Goal: Transaction & Acquisition: Purchase product/service

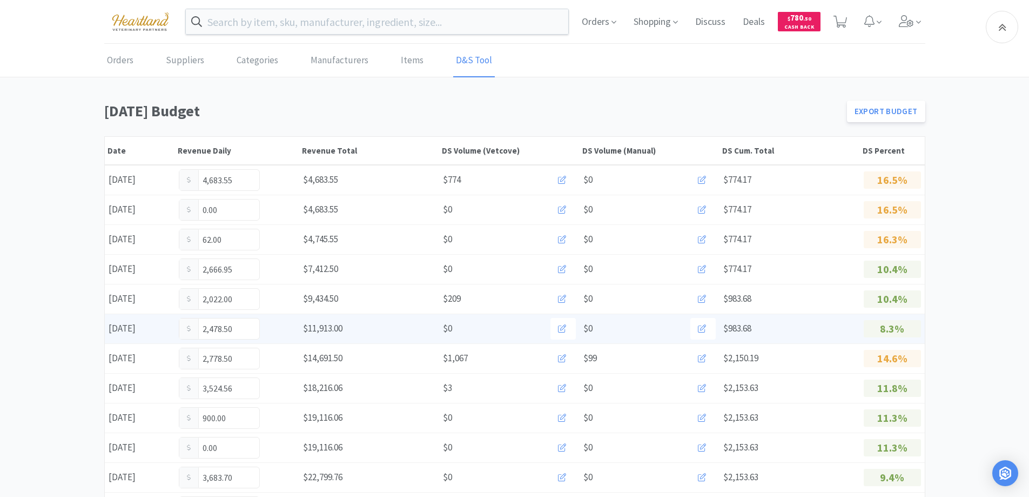
scroll to position [216, 0]
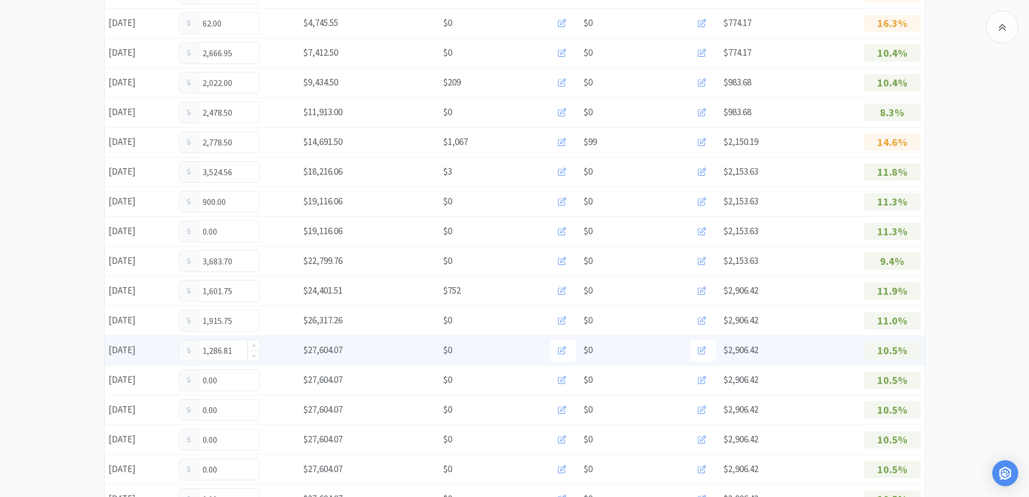
click at [238, 352] on input "1,286.81" at bounding box center [219, 350] width 80 height 21
type input "1"
type input "1,303.81"
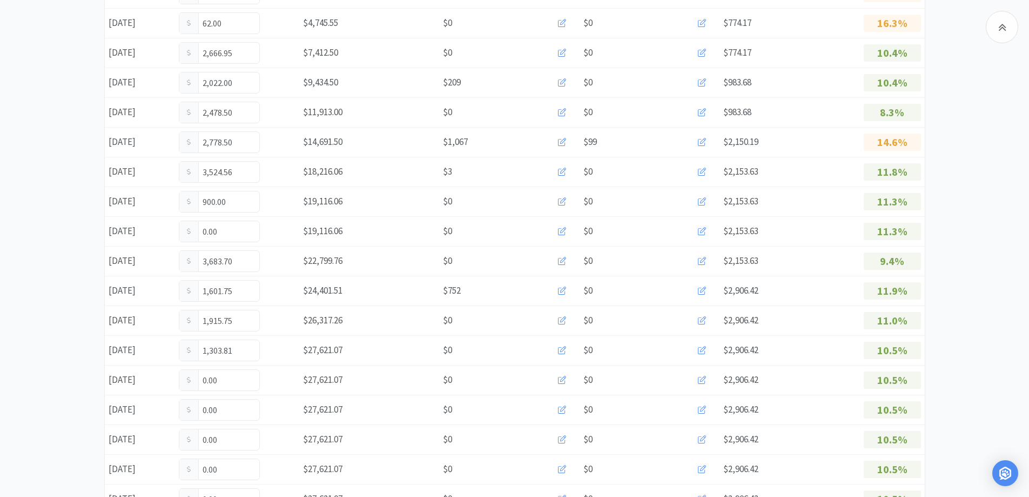
scroll to position [0, 0]
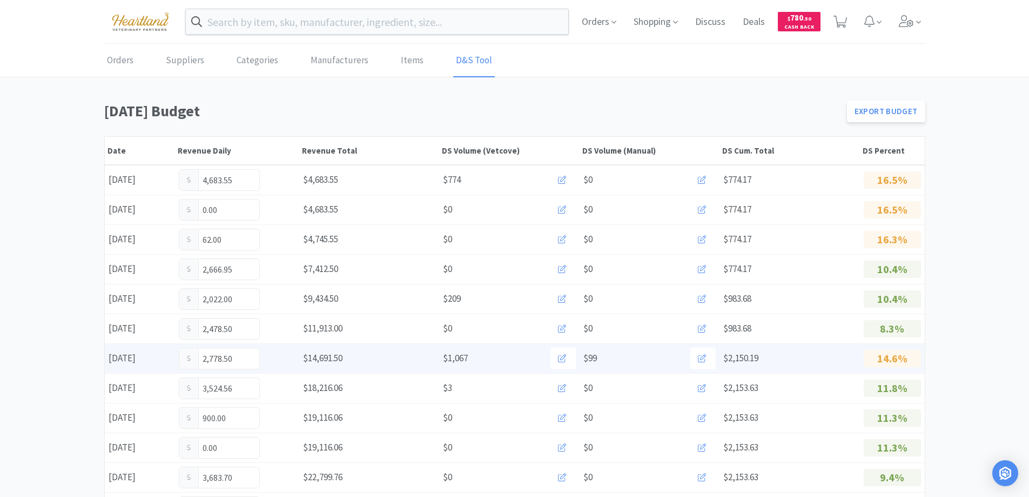
scroll to position [270, 0]
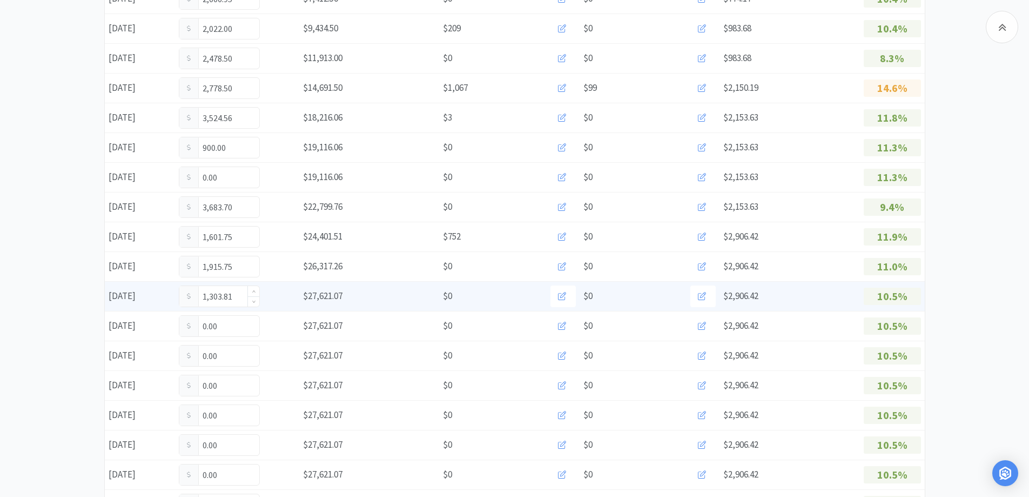
click at [244, 294] on input "1,303.81" at bounding box center [219, 296] width 80 height 21
type input "1"
type input "1,630.81"
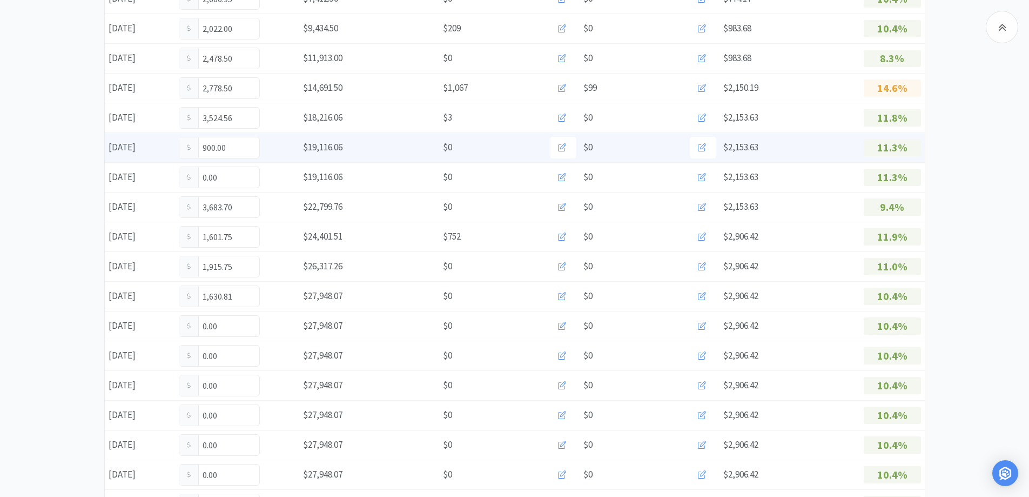
scroll to position [0, 0]
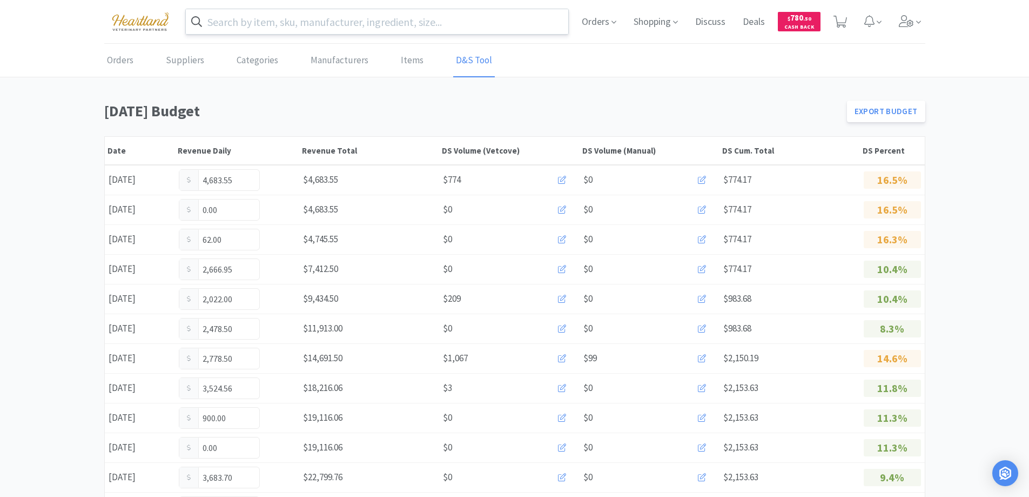
click at [345, 27] on input "text" at bounding box center [377, 21] width 383 height 25
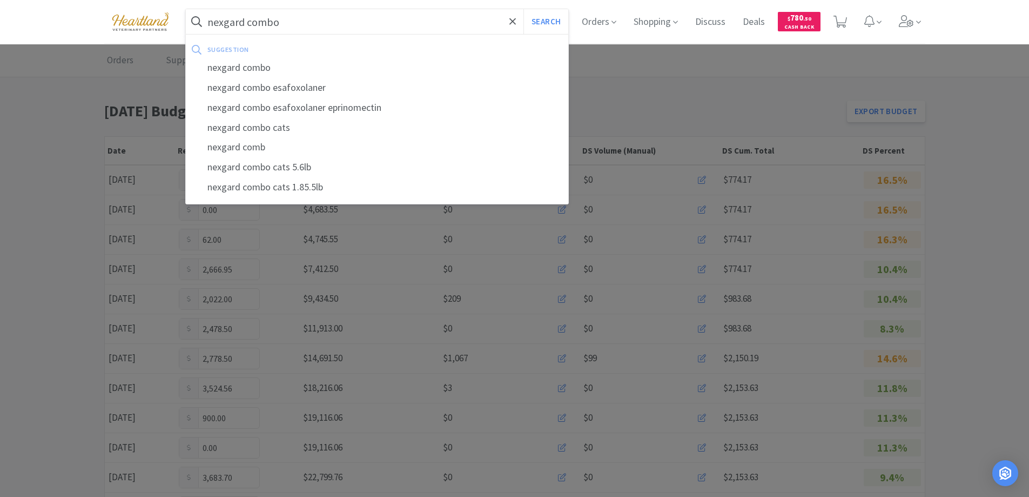
type input "nexgard combo"
click at [524, 9] on button "Search" at bounding box center [546, 21] width 45 height 25
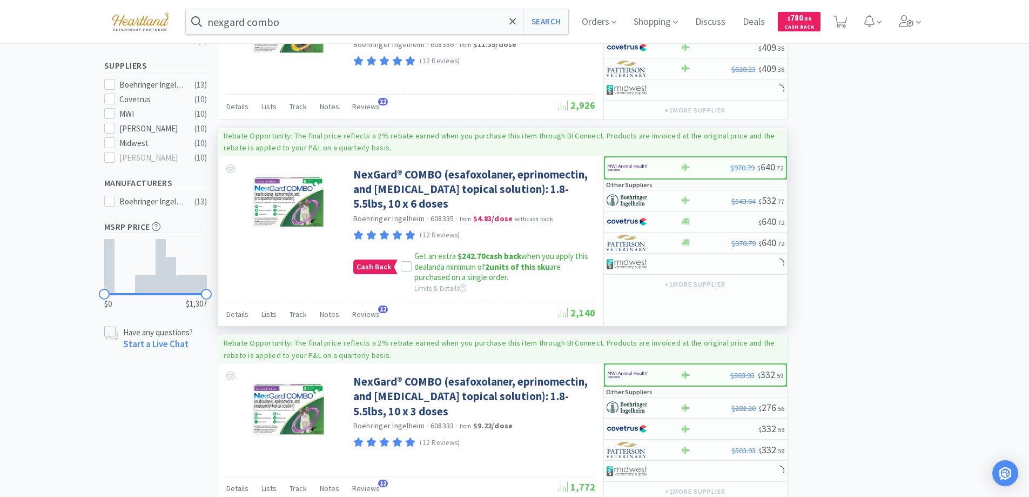
scroll to position [378, 0]
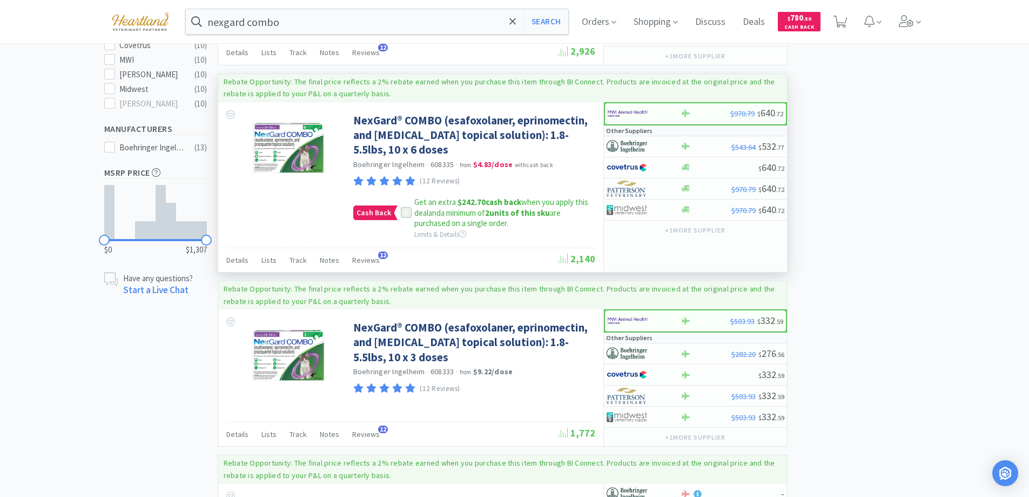
click at [404, 212] on icon at bounding box center [407, 213] width 8 height 8
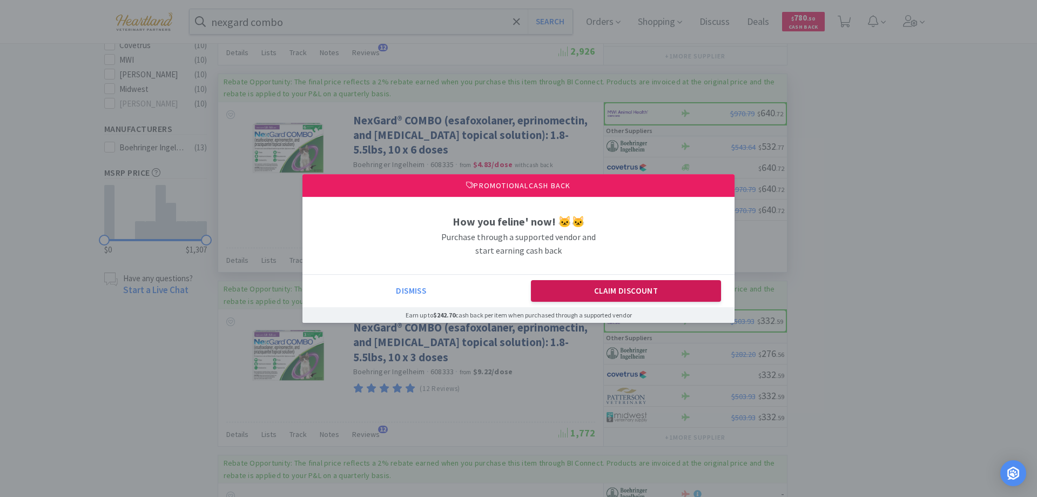
click at [673, 291] on button "Claim Discount" at bounding box center [626, 291] width 191 height 22
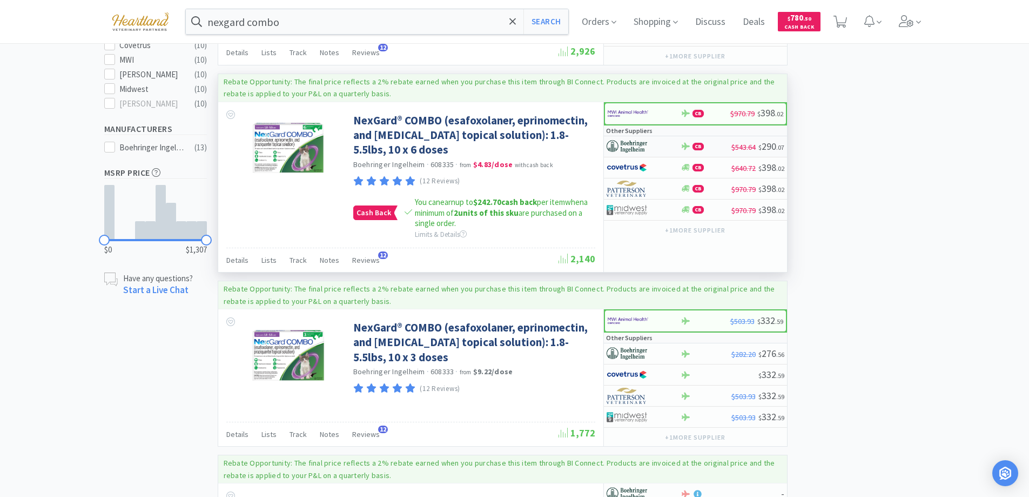
click at [667, 142] on div at bounding box center [644, 146] width 74 height 18
select select "1"
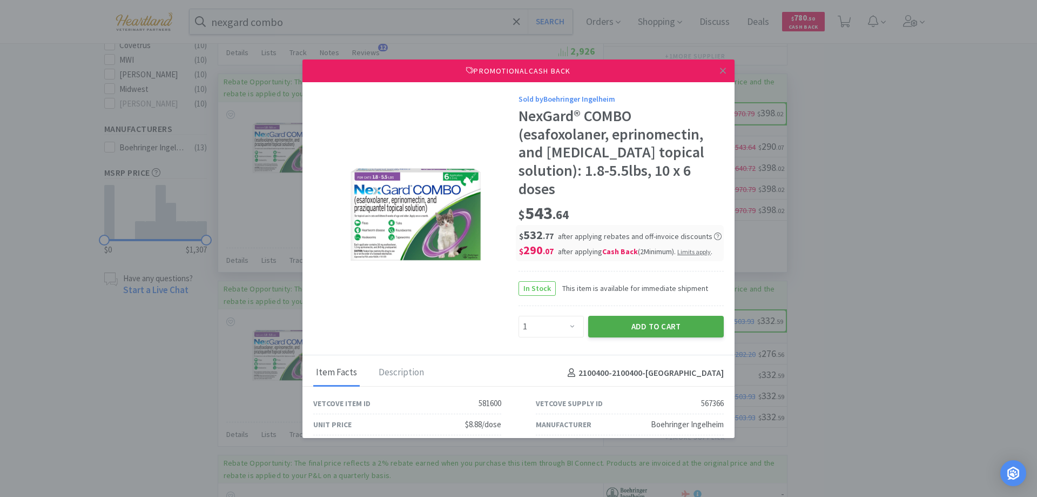
click at [655, 321] on button "Add to Cart" at bounding box center [656, 327] width 136 height 22
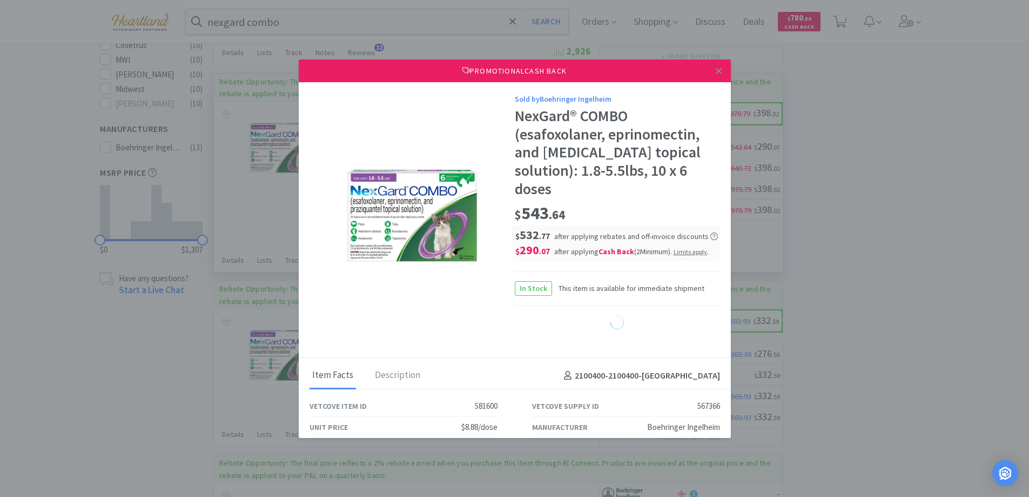
select select "1"
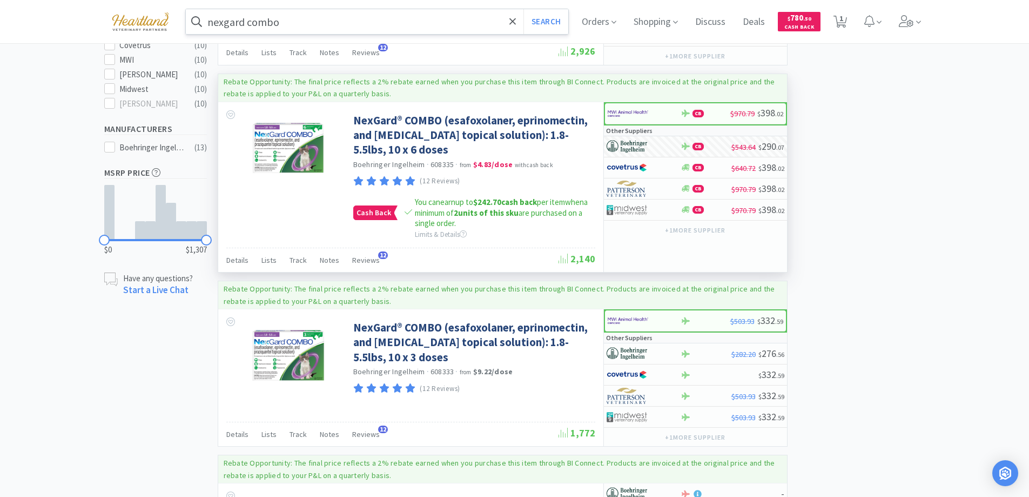
click at [341, 21] on input "nexgard combo" at bounding box center [377, 21] width 383 height 25
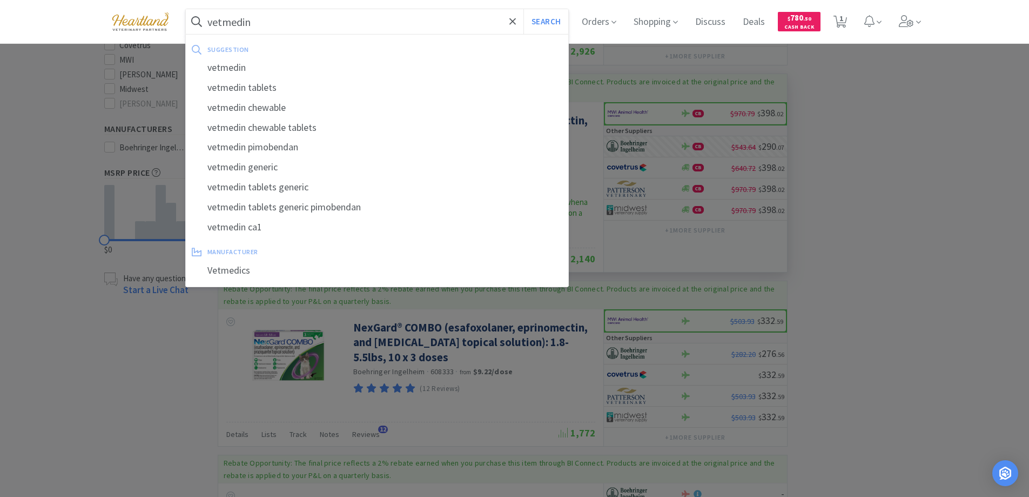
type input "vetmedin"
click at [524, 9] on button "Search" at bounding box center [546, 21] width 45 height 25
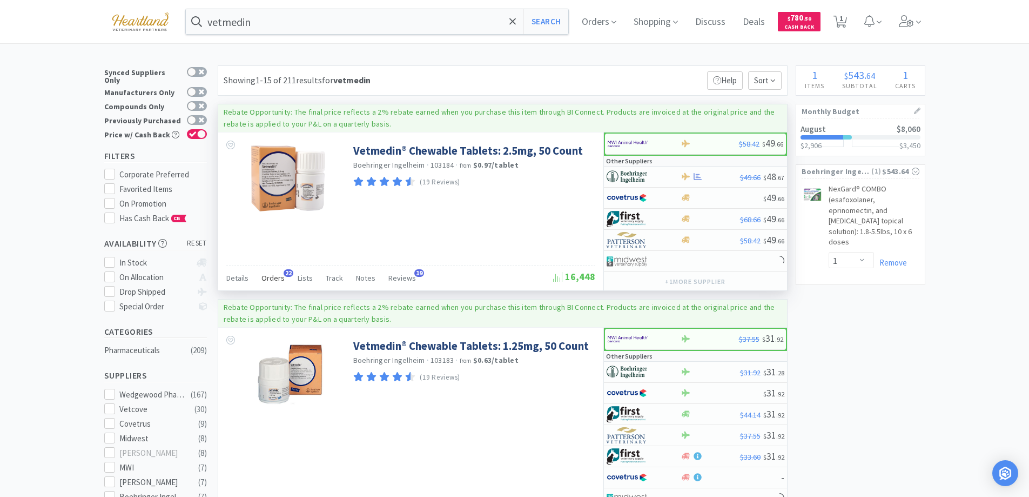
click at [274, 273] on span "Orders" at bounding box center [273, 278] width 23 height 10
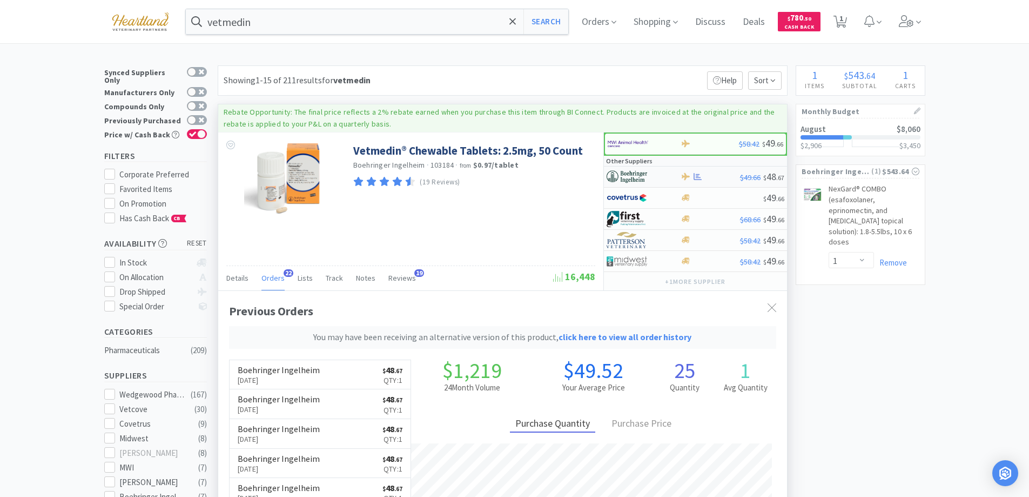
scroll to position [318, 569]
click at [658, 172] on div at bounding box center [636, 176] width 59 height 18
select select "1"
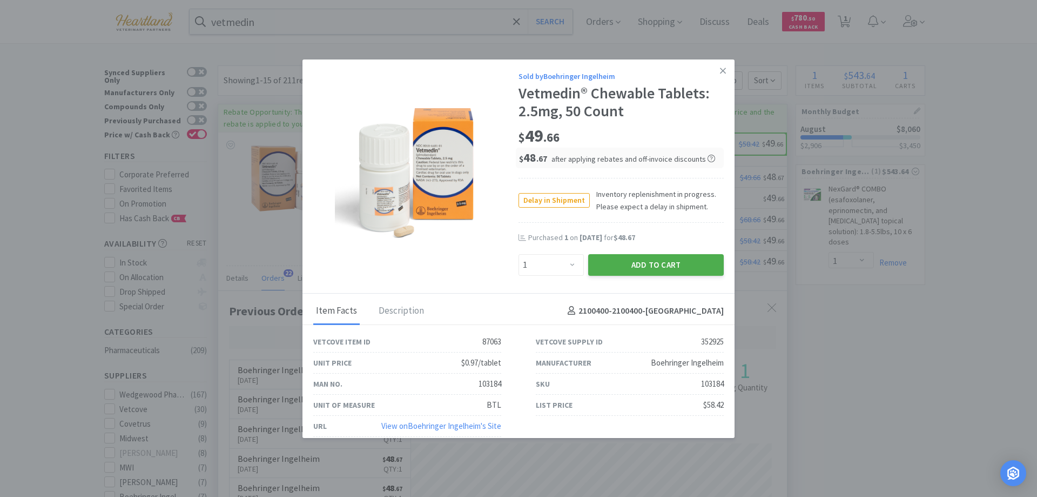
click at [632, 267] on button "Add to Cart" at bounding box center [656, 265] width 136 height 22
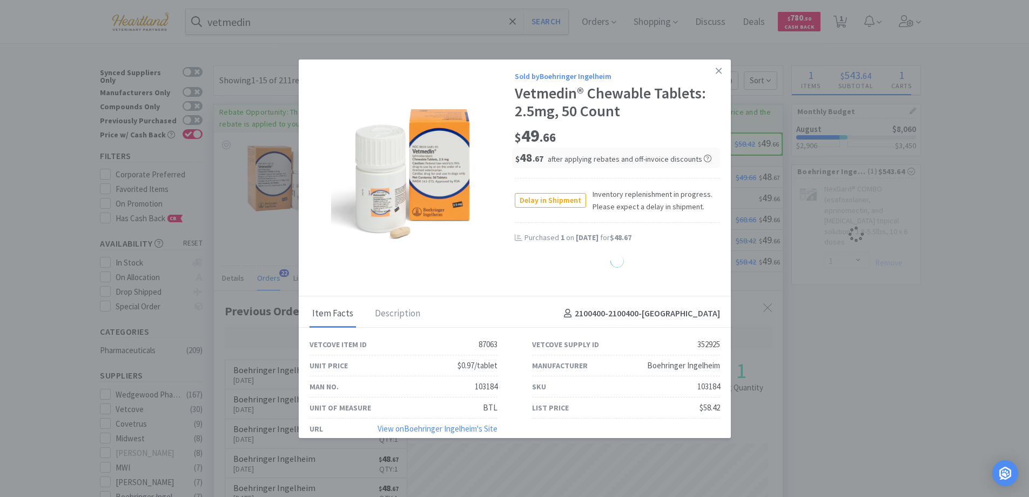
select select "1"
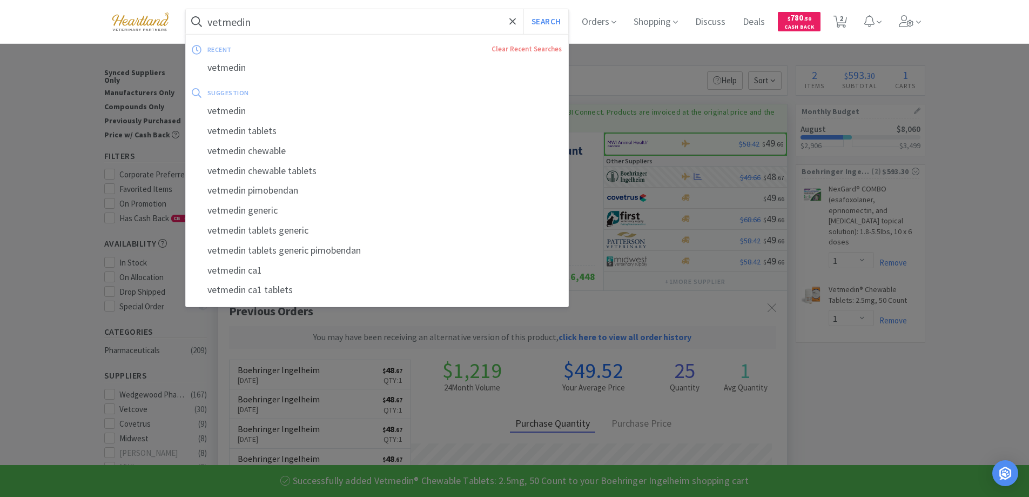
click at [387, 24] on input "vetmedin" at bounding box center [377, 21] width 383 height 25
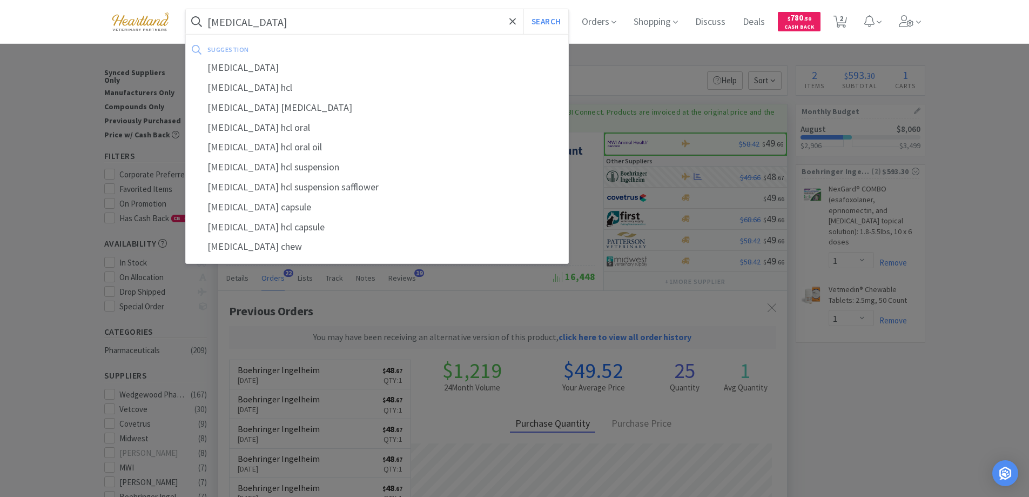
type input "trazodone"
click at [524, 9] on button "Search" at bounding box center [546, 21] width 45 height 25
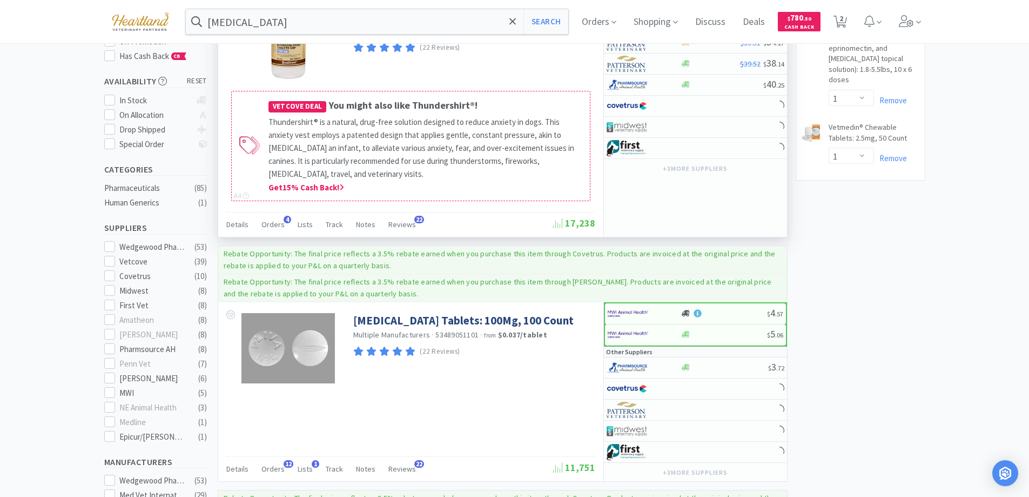
scroll to position [270, 0]
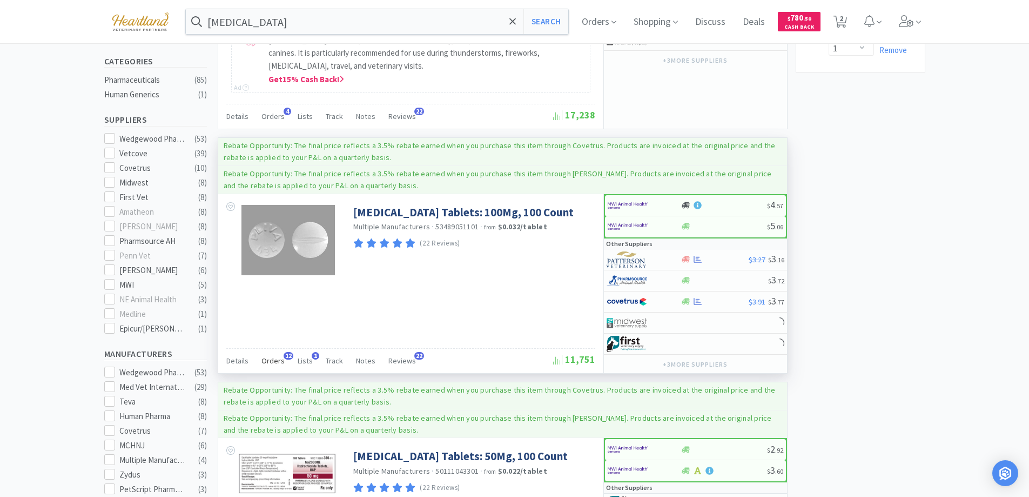
click at [266, 360] on span "Orders" at bounding box center [273, 361] width 23 height 10
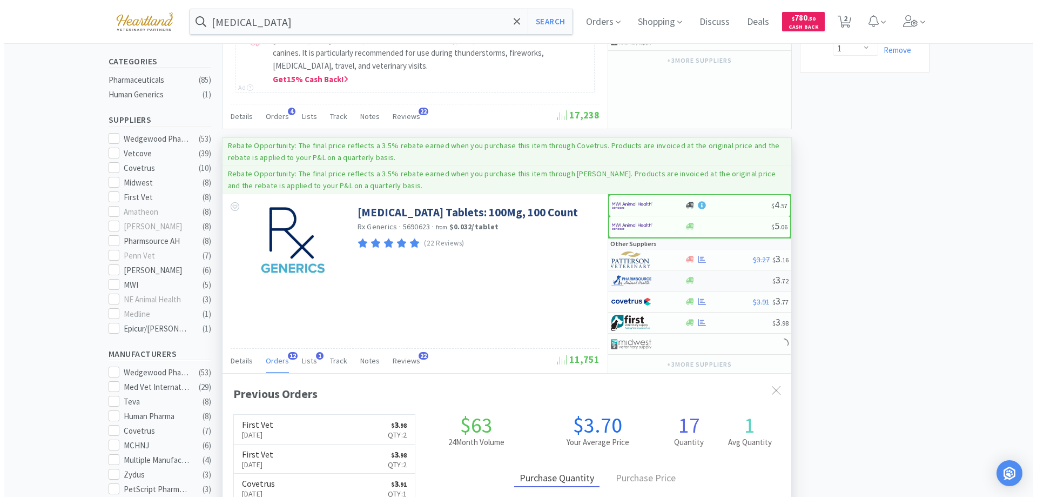
scroll to position [290, 569]
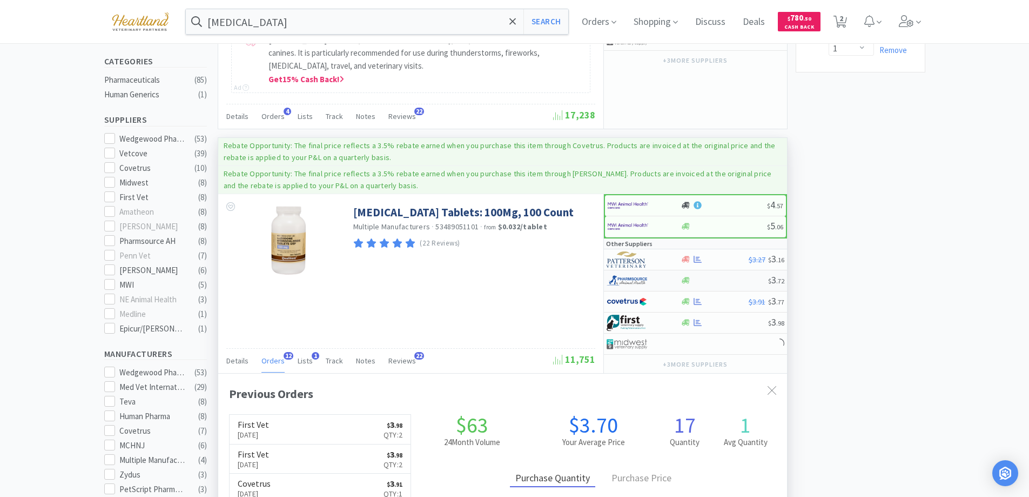
click at [659, 279] on div at bounding box center [636, 280] width 59 height 18
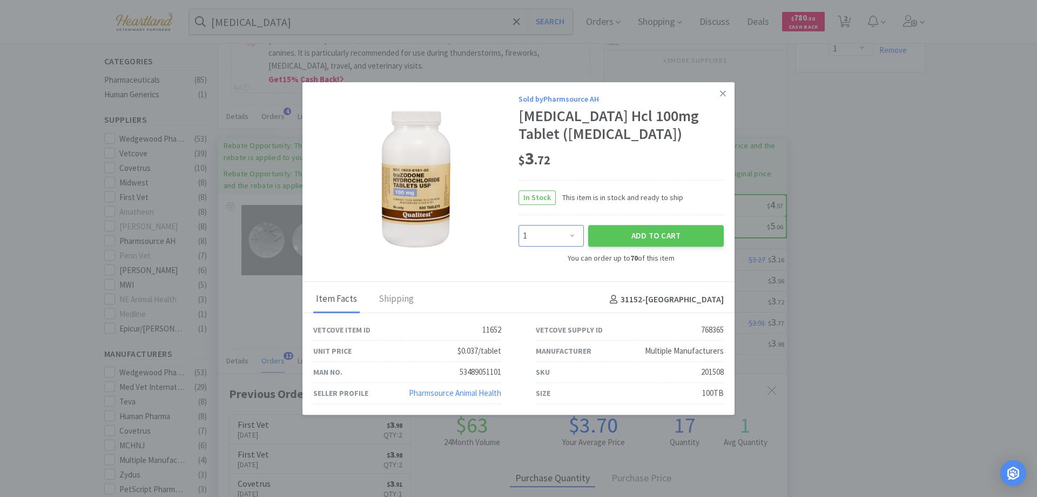
click at [574, 233] on select "Enter Quantity 1 2 3 4 5 6 7 8 9 10 11 12 13 14 15 16 17 18 19 20 Enter Quantity" at bounding box center [551, 236] width 65 height 22
select select "2"
click at [519, 225] on select "Enter Quantity 1 2 3 4 5 6 7 8 9 10 11 12 13 14 15 16 17 18 19 20 Enter Quantity" at bounding box center [551, 236] width 65 height 22
click at [643, 236] on button "Add to Cart" at bounding box center [656, 236] width 136 height 22
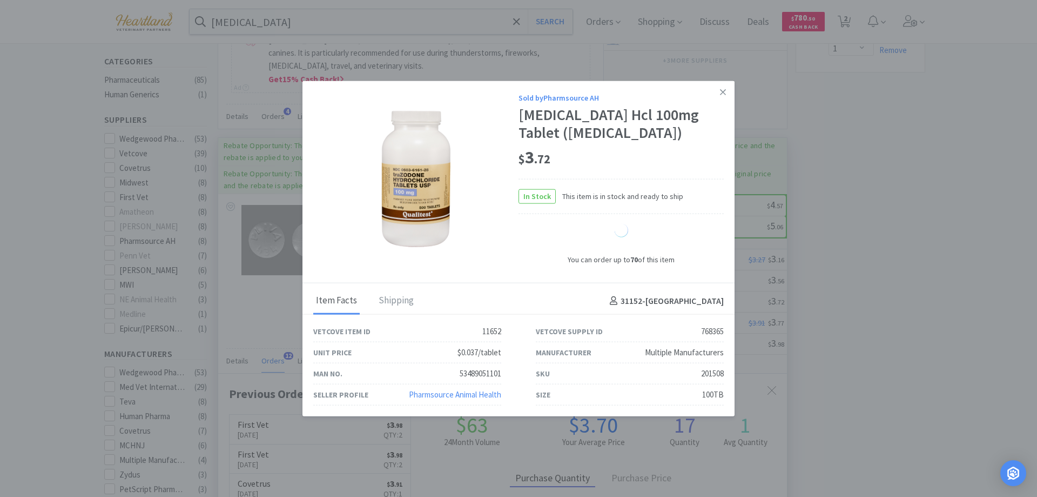
select select "2"
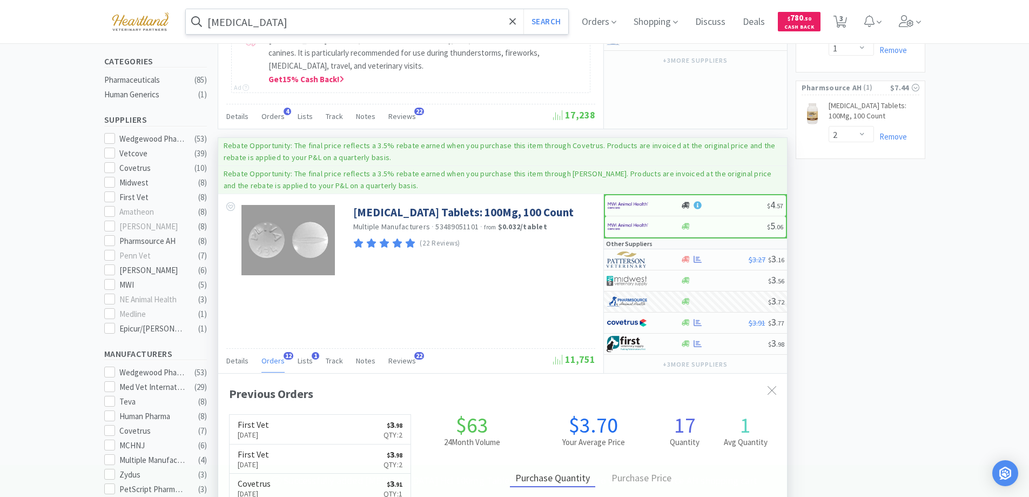
click at [433, 23] on input "trazodone" at bounding box center [377, 21] width 383 height 25
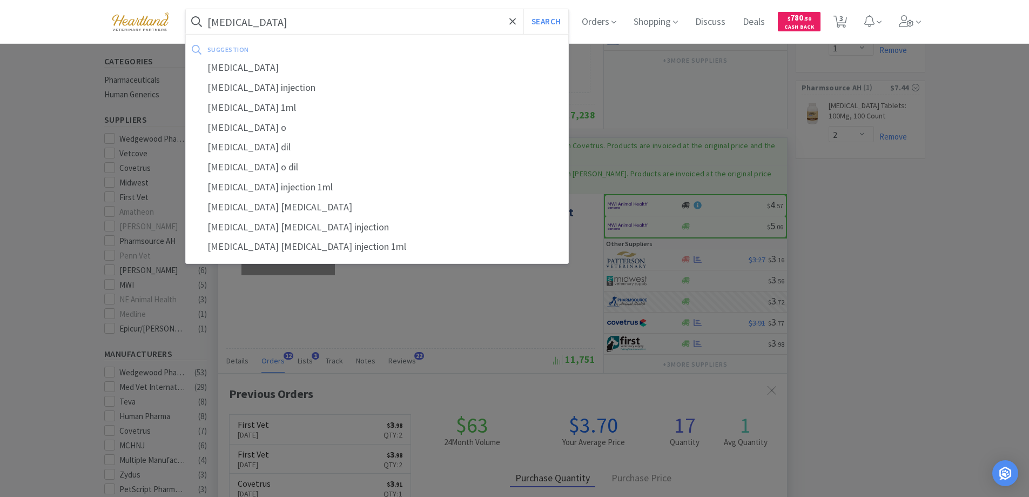
type input "cortrosyn"
click at [524, 9] on button "Search" at bounding box center [546, 21] width 45 height 25
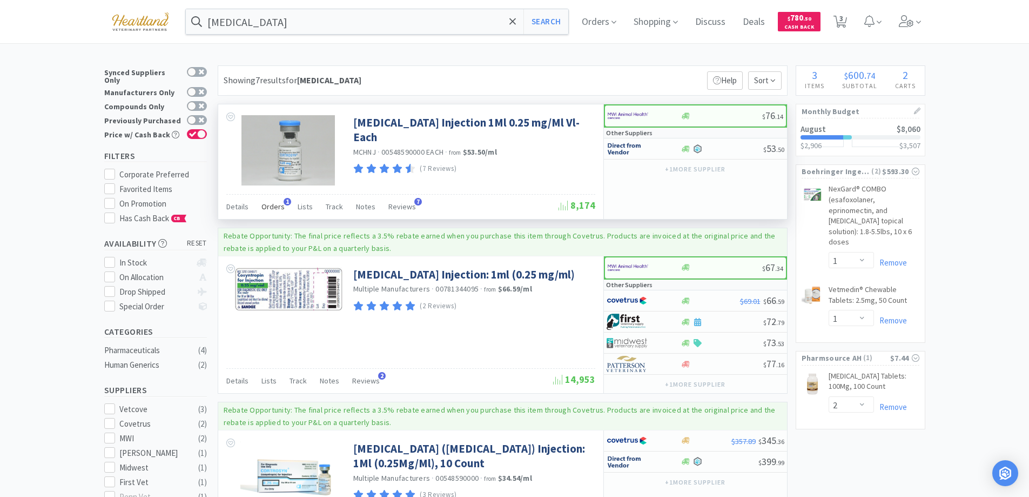
click at [274, 203] on span "Orders" at bounding box center [273, 207] width 23 height 10
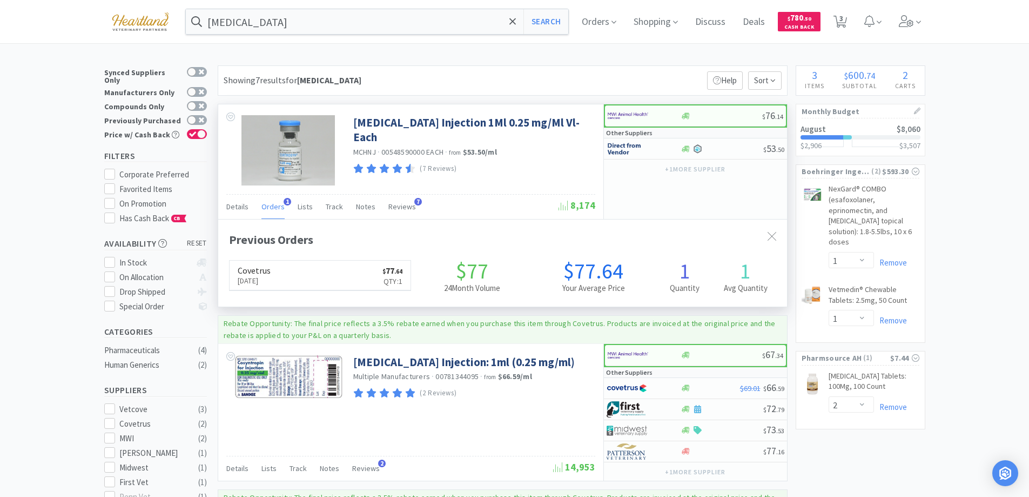
scroll to position [280, 569]
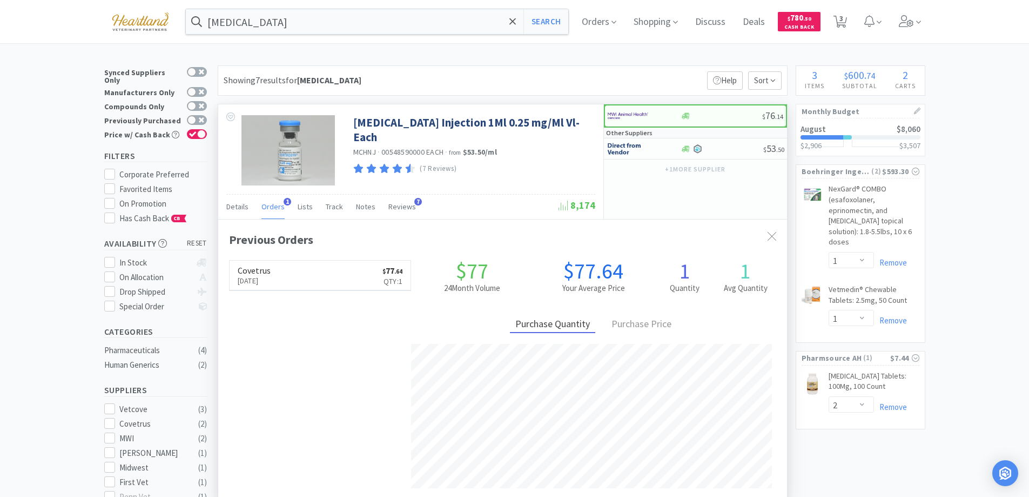
click at [274, 203] on span "Orders" at bounding box center [273, 207] width 23 height 10
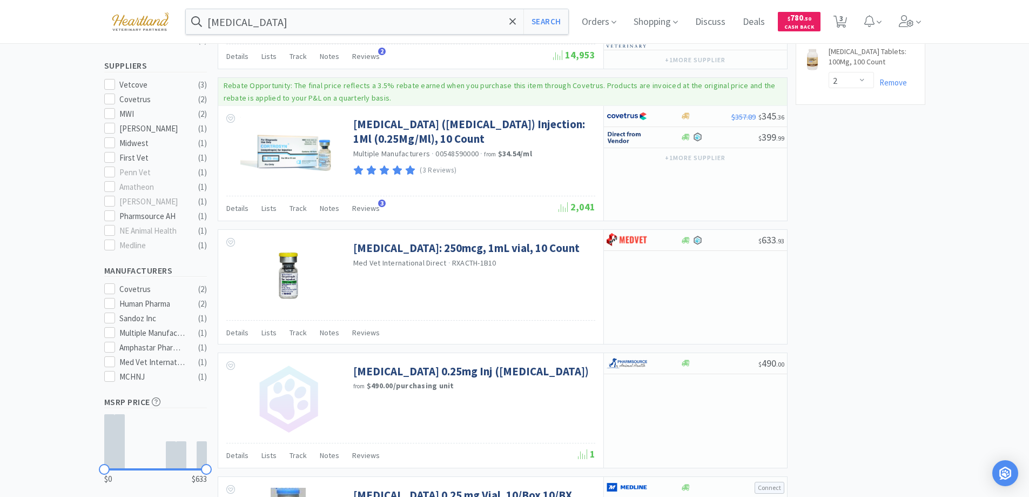
scroll to position [0, 0]
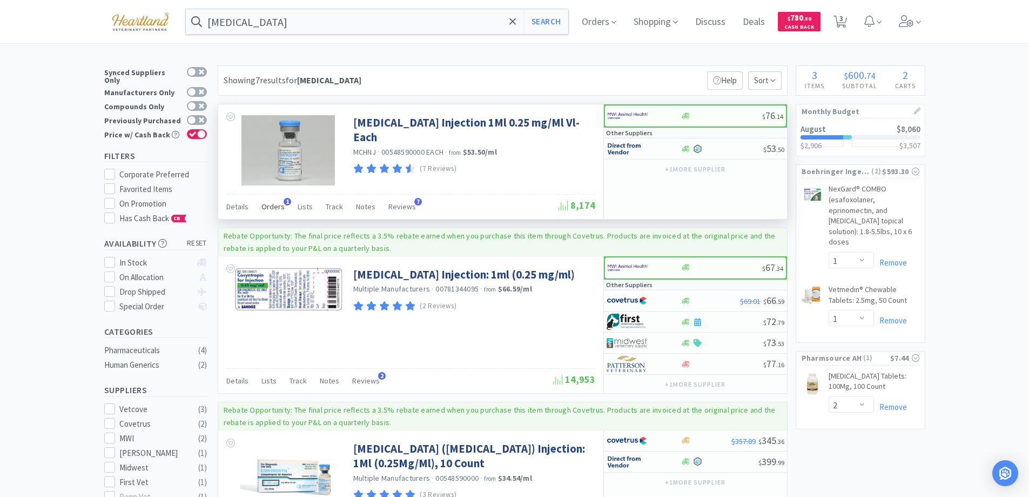
click at [270, 204] on span "Orders" at bounding box center [273, 207] width 23 height 10
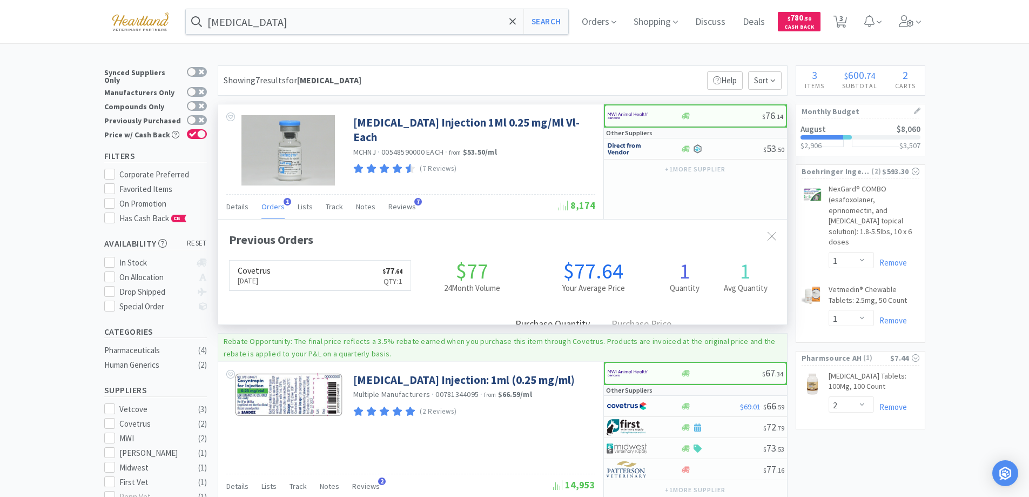
scroll to position [280, 569]
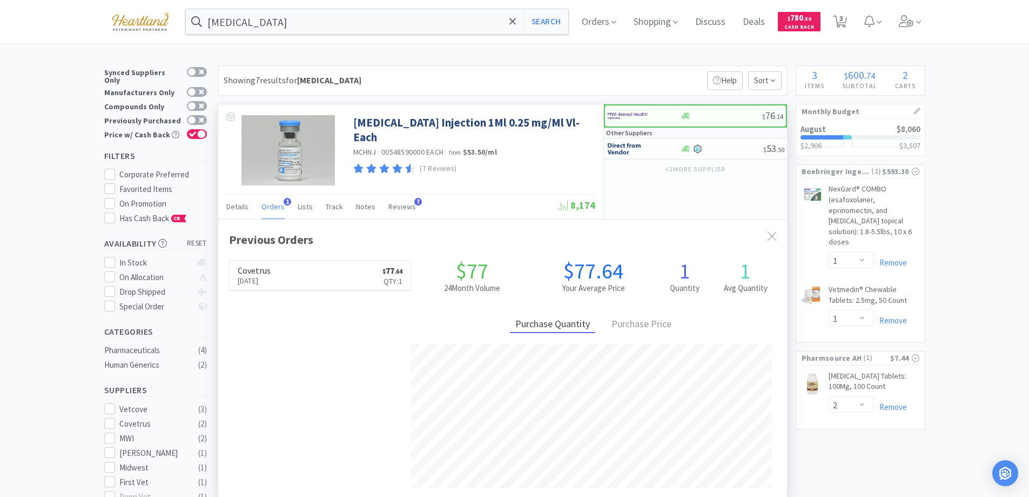
click at [270, 204] on span "Orders" at bounding box center [273, 207] width 23 height 10
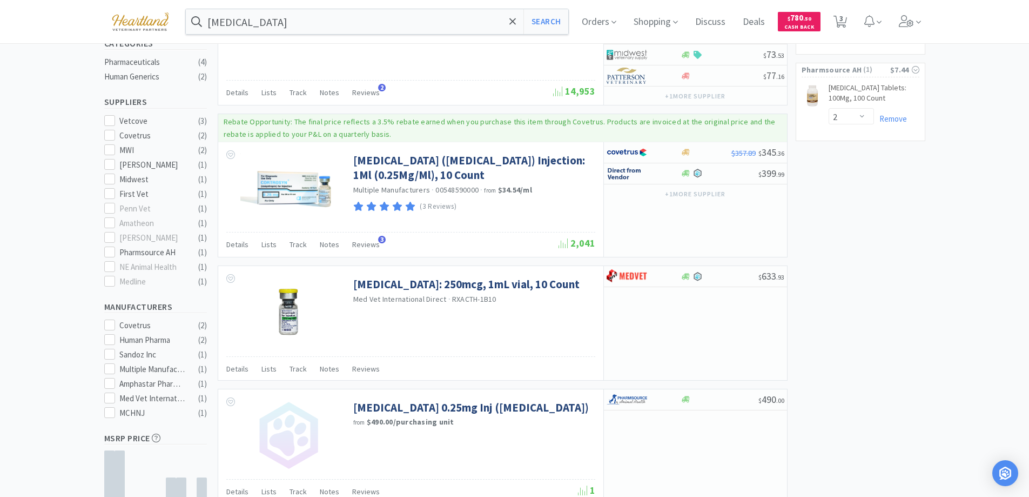
scroll to position [0, 0]
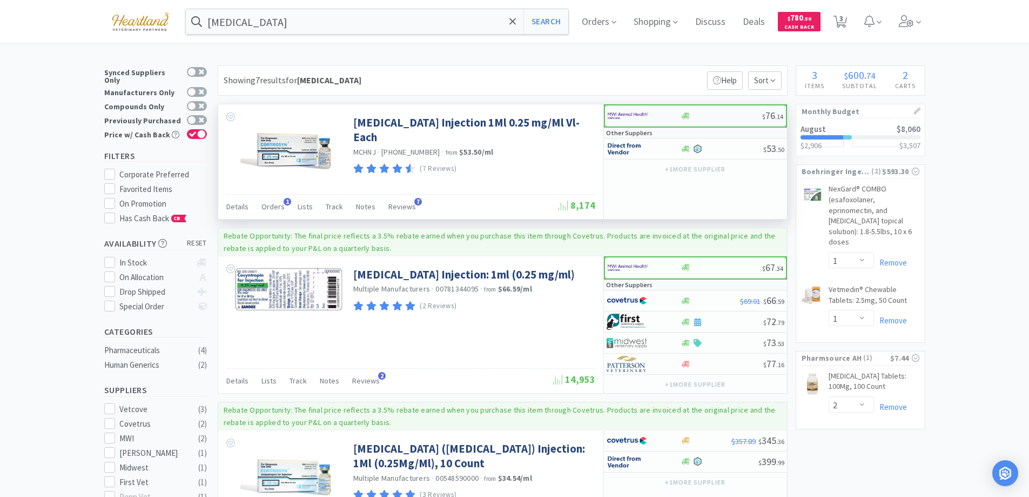
click at [671, 117] on div at bounding box center [644, 115] width 73 height 18
select select "1"
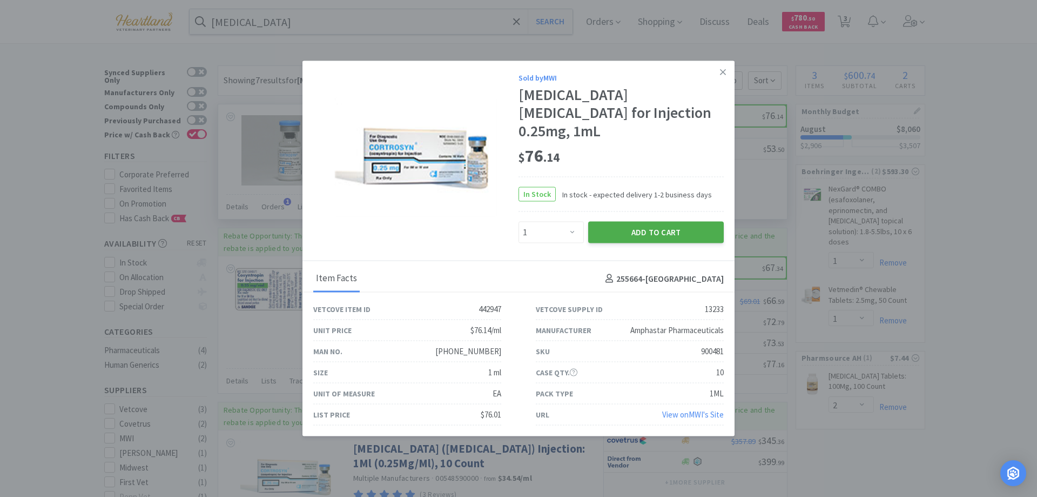
click at [644, 227] on button "Add to Cart" at bounding box center [656, 233] width 136 height 22
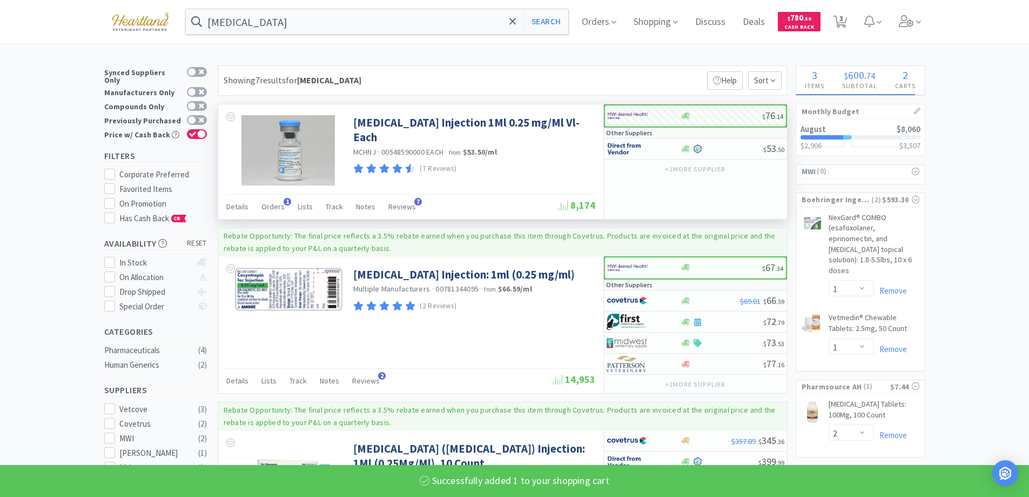
select select "1"
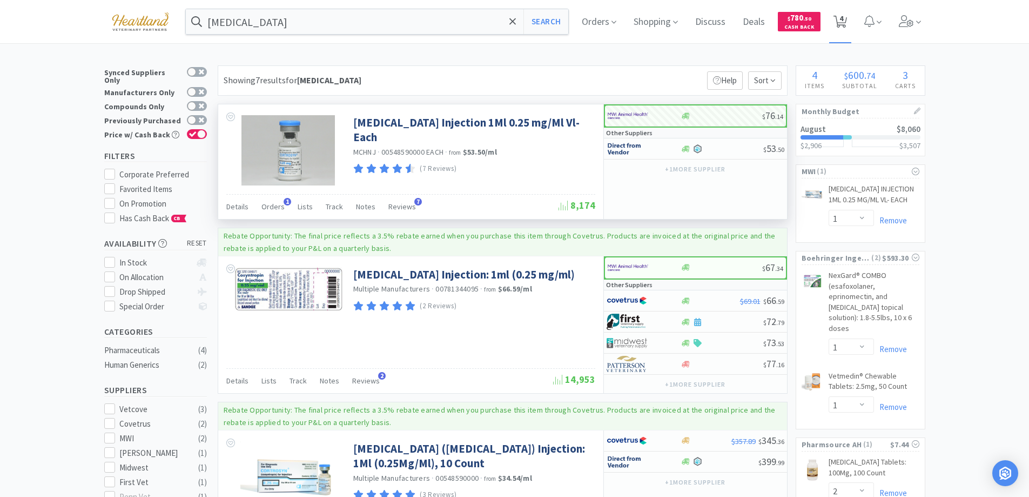
click at [843, 24] on span "4" at bounding box center [842, 18] width 4 height 43
select select "1"
select select "2"
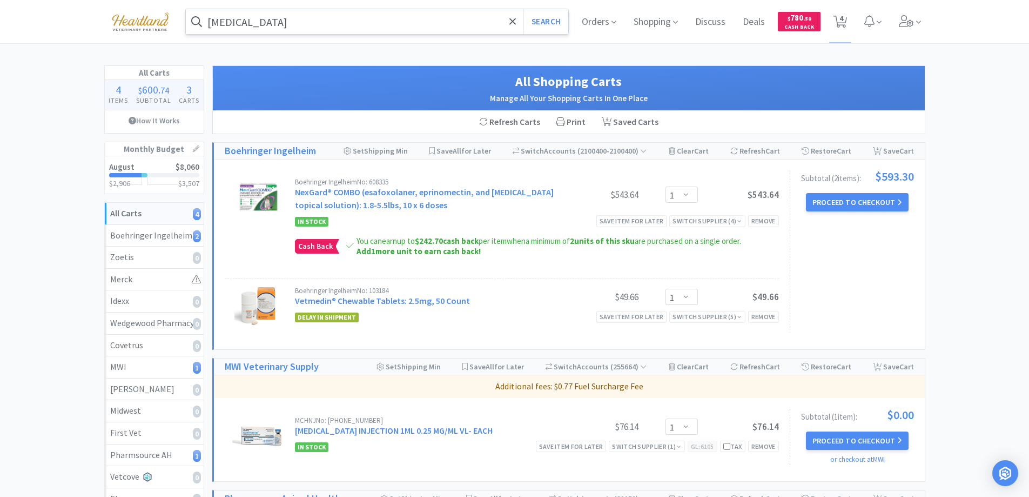
click at [281, 18] on input "cortrosyn" at bounding box center [377, 21] width 383 height 25
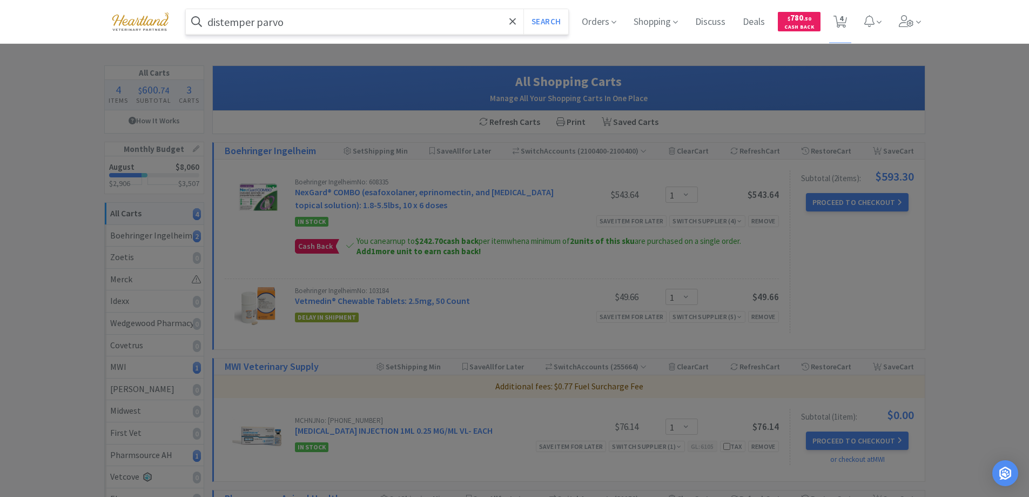
type input "distemper parvo"
click at [524, 9] on button "Search" at bounding box center [546, 21] width 45 height 25
select select "1"
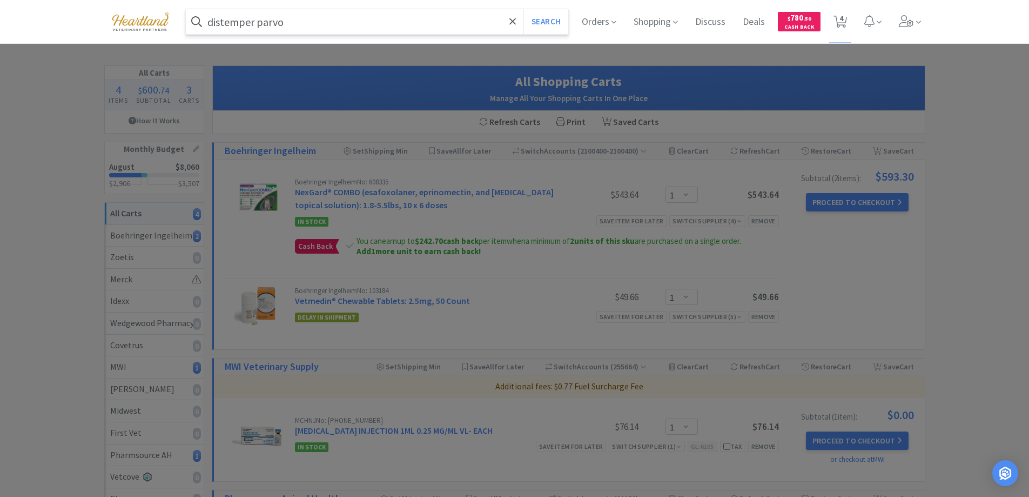
select select "2"
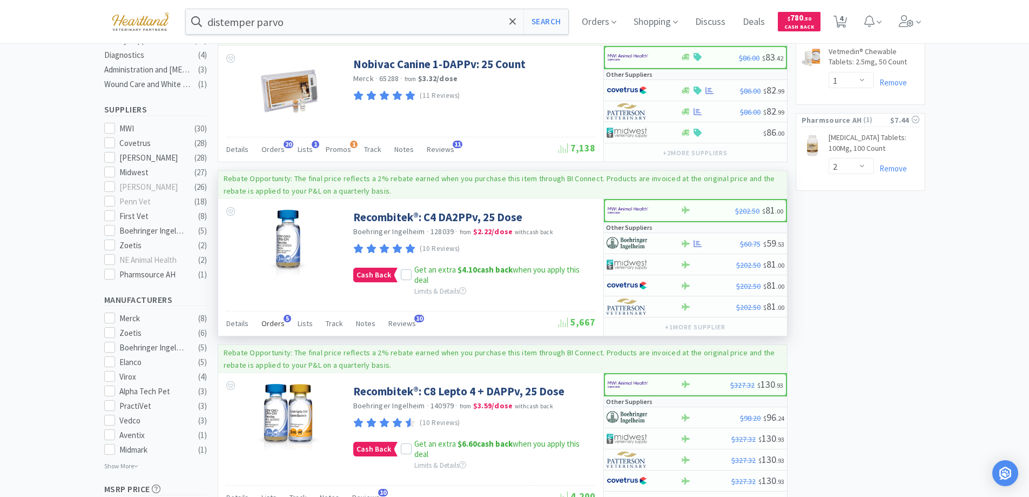
scroll to position [378, 0]
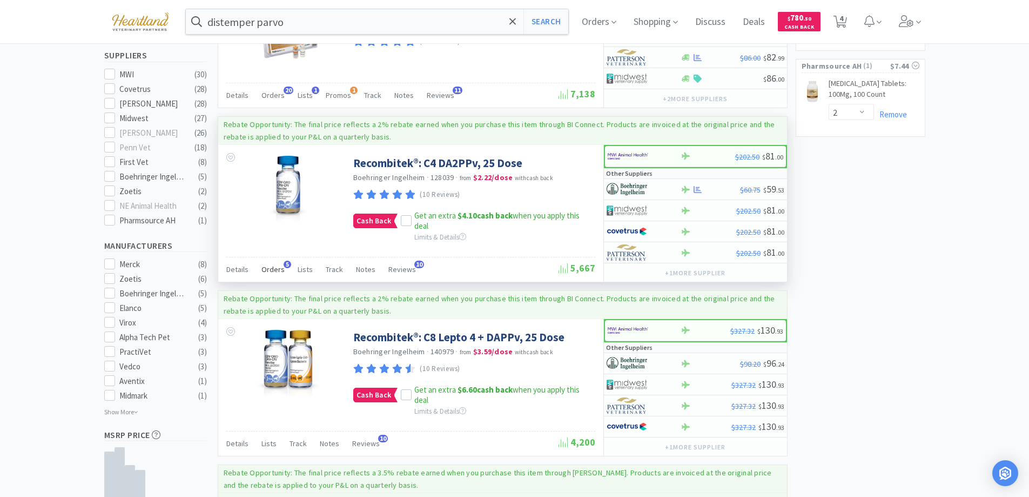
click at [272, 268] on span "Orders" at bounding box center [273, 269] width 23 height 10
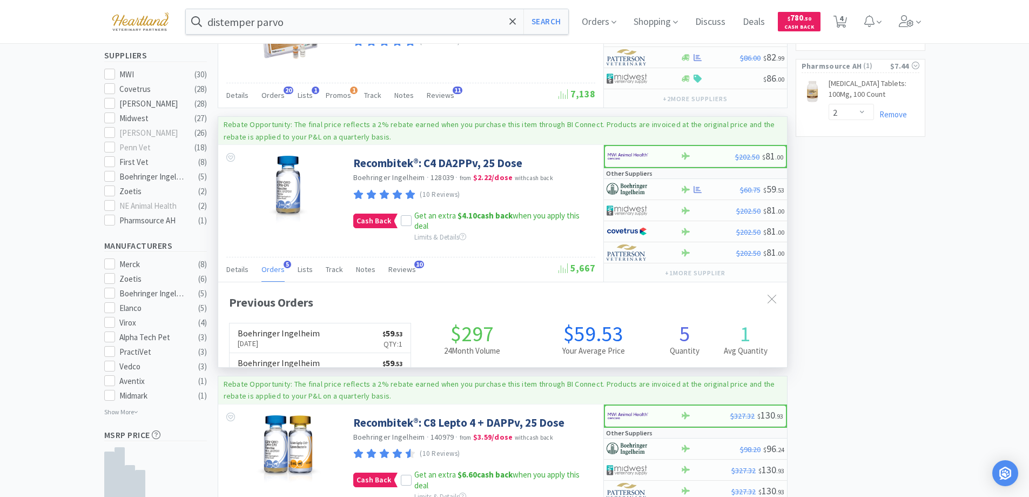
scroll to position [280, 569]
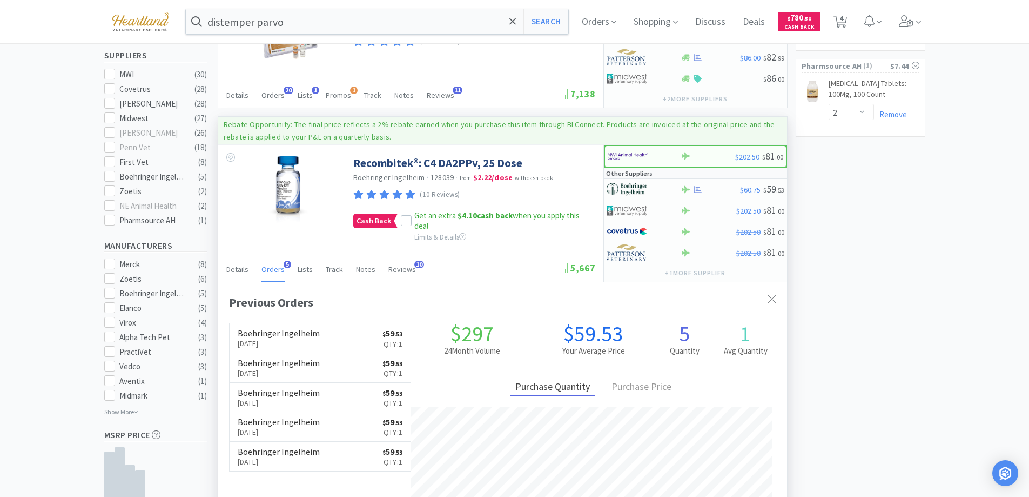
click at [272, 268] on span "Orders" at bounding box center [273, 269] width 23 height 10
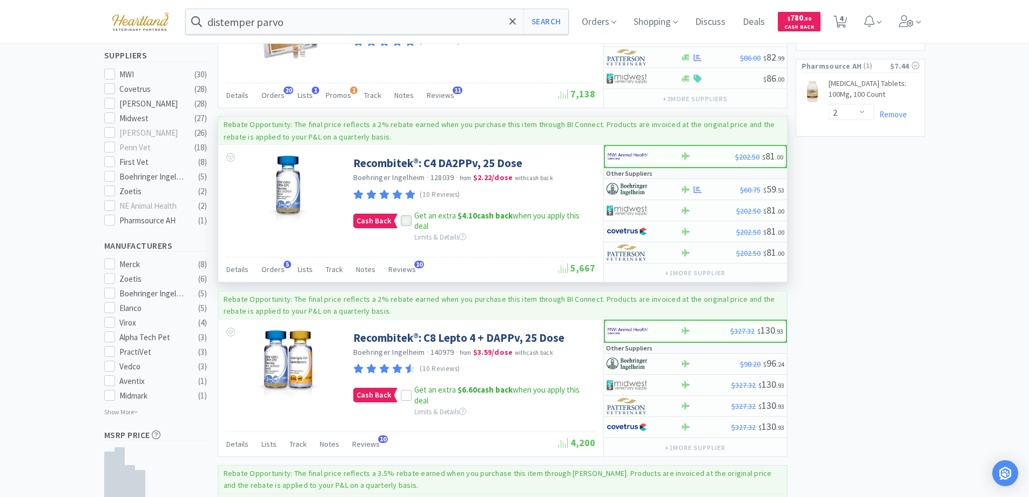
click at [405, 224] on icon at bounding box center [407, 221] width 8 height 8
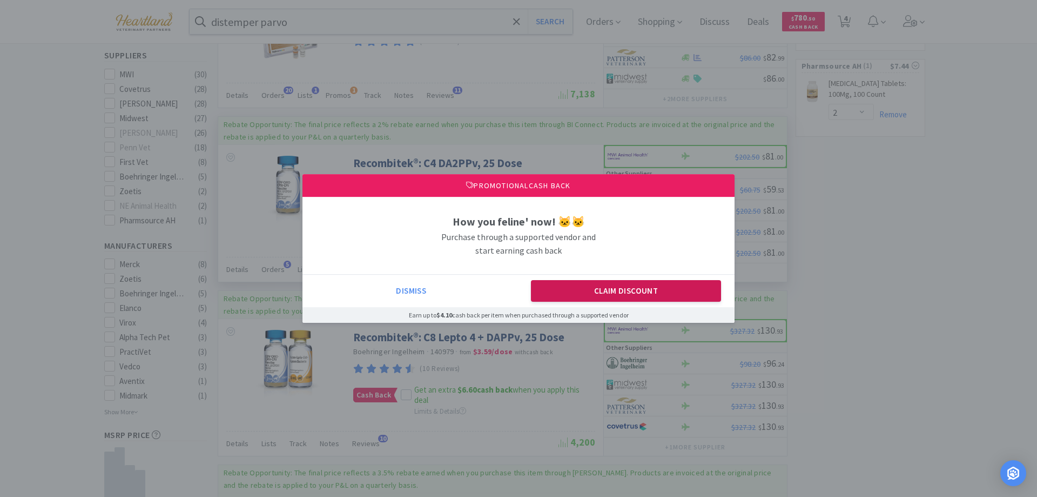
click at [585, 285] on button "Claim Discount" at bounding box center [626, 291] width 191 height 22
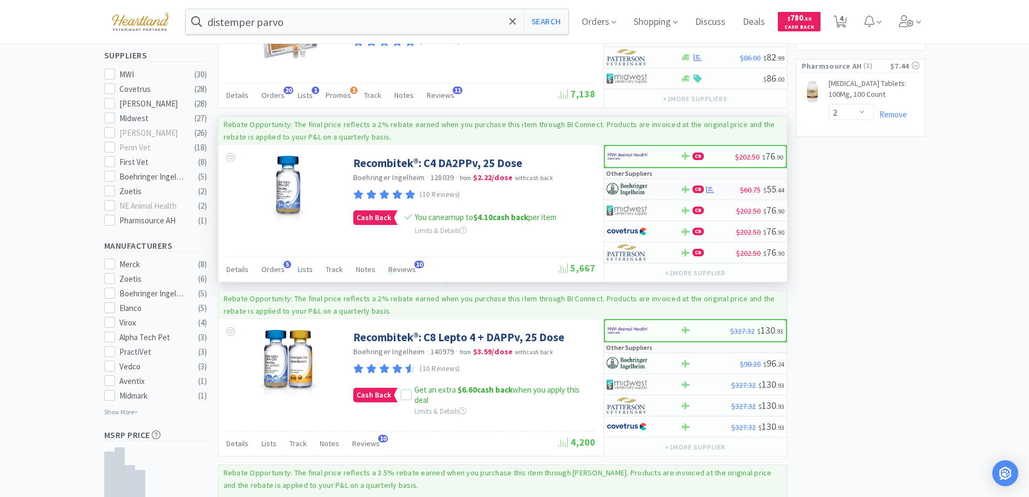
click at [654, 186] on div at bounding box center [636, 189] width 59 height 18
select select "1"
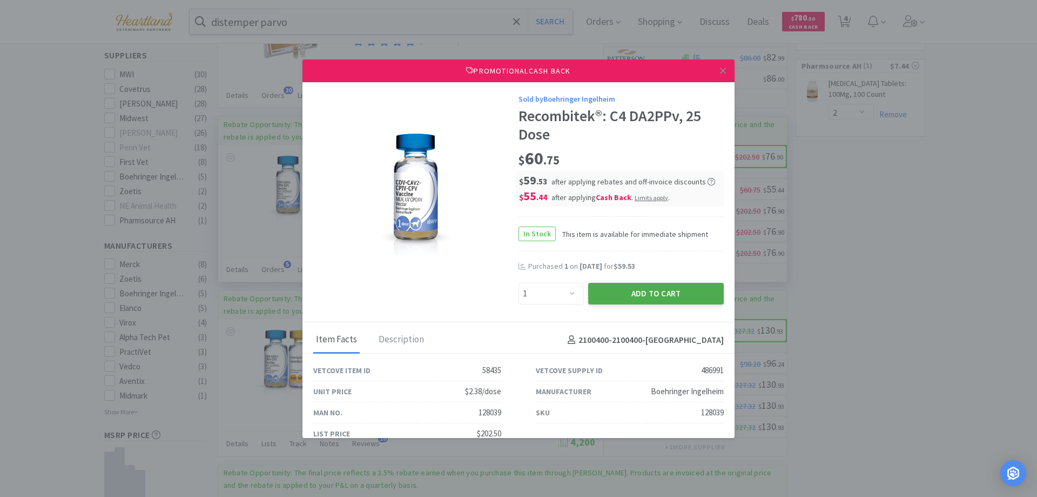
click at [652, 292] on button "Add to Cart" at bounding box center [656, 294] width 136 height 22
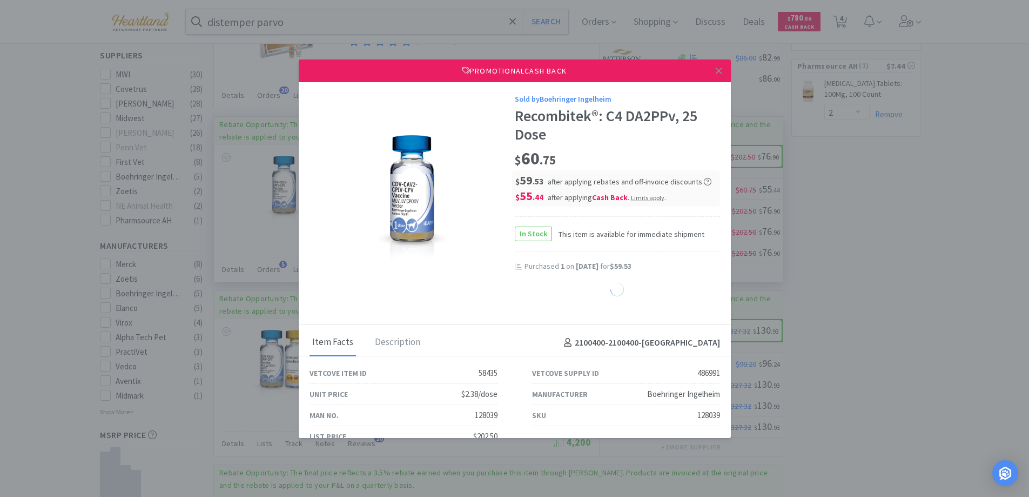
select select "1"
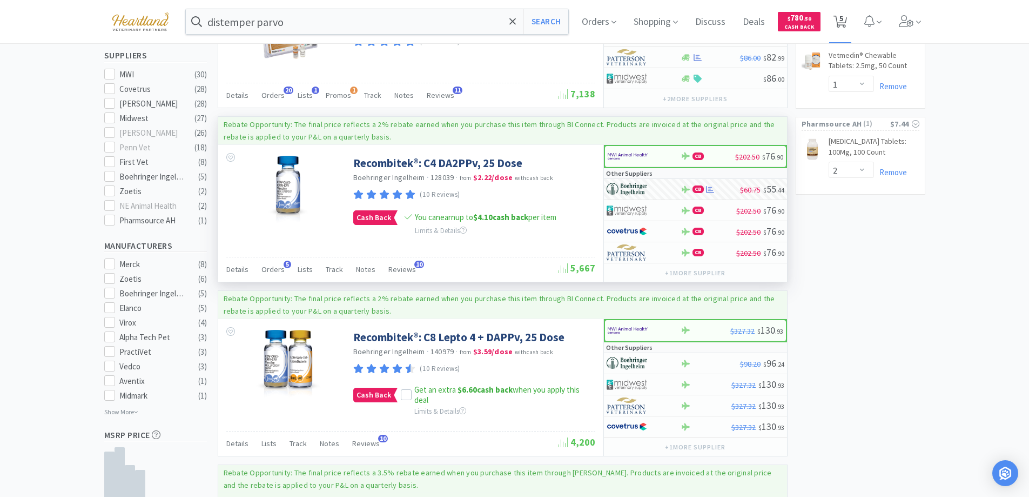
click at [843, 15] on span "5" at bounding box center [841, 21] width 14 height 15
select select "1"
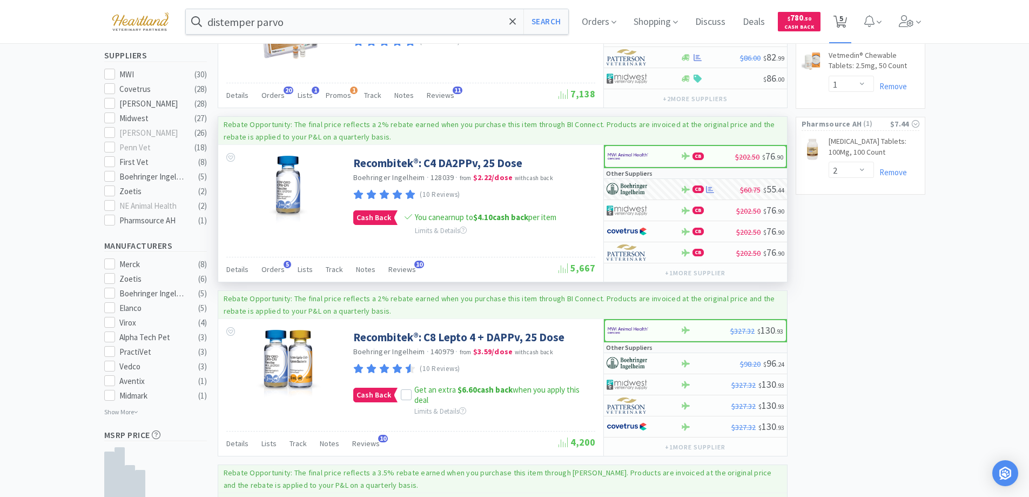
select select "2"
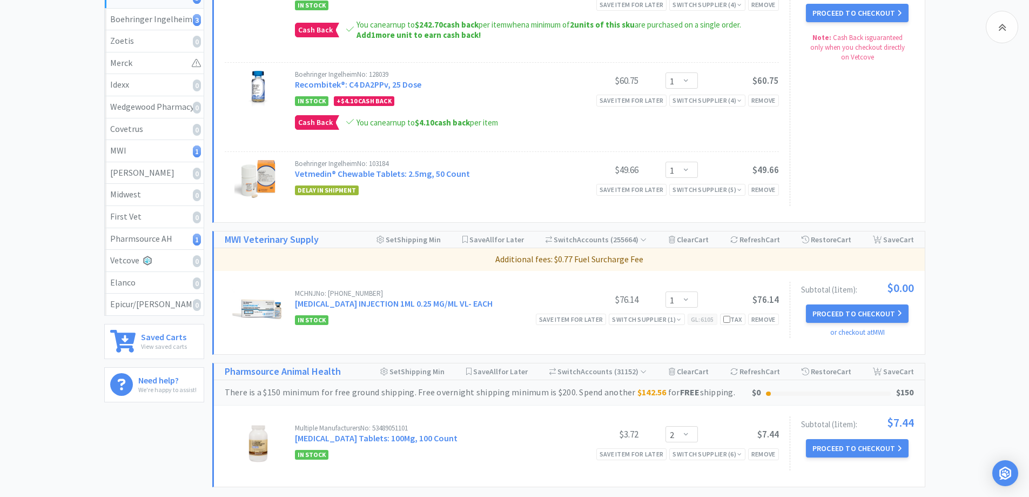
scroll to position [317, 0]
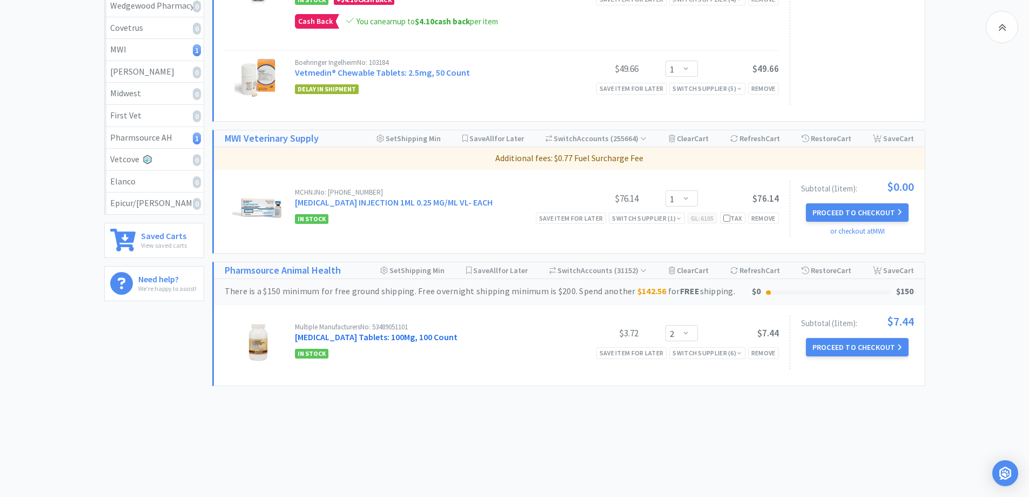
click at [384, 340] on link "Trazodone Tablets: 100Mg, 100 Count" at bounding box center [376, 336] width 163 height 11
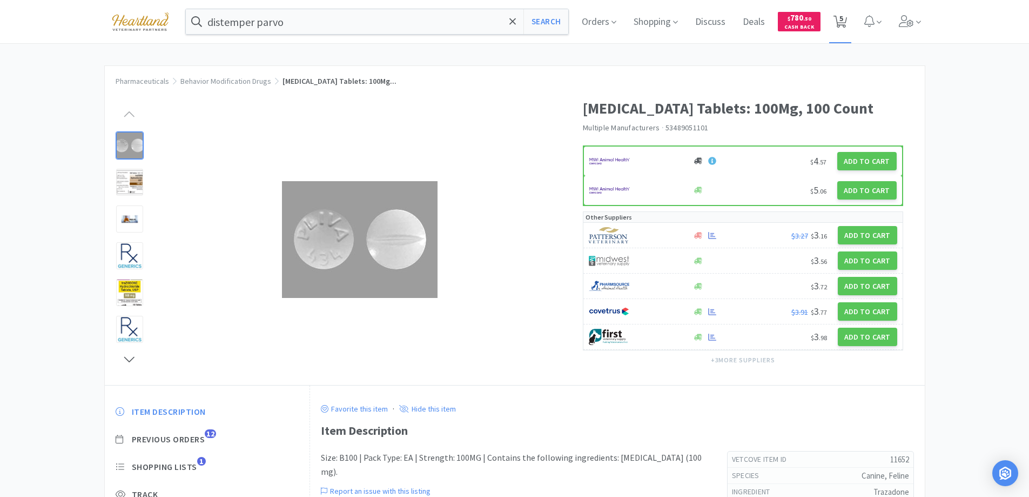
click at [843, 26] on span "5" at bounding box center [842, 18] width 4 height 43
select select "1"
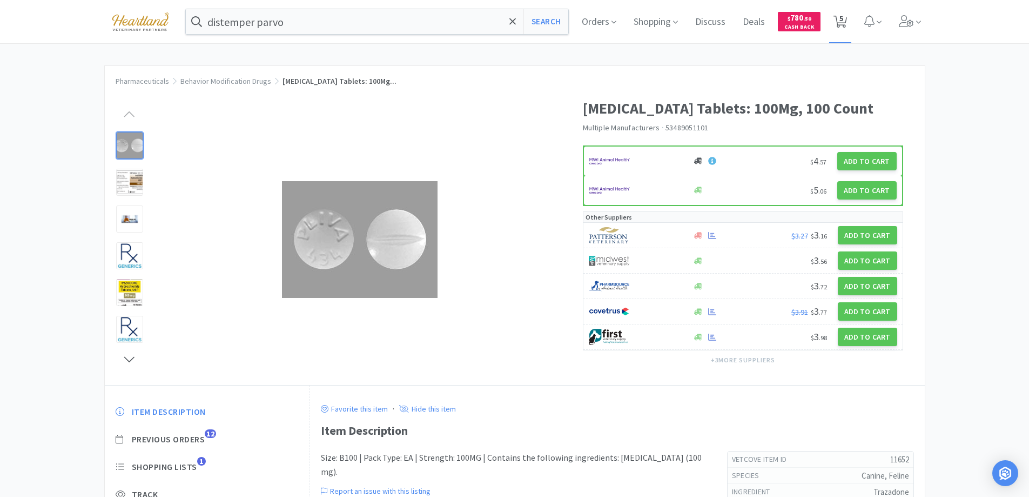
select select "2"
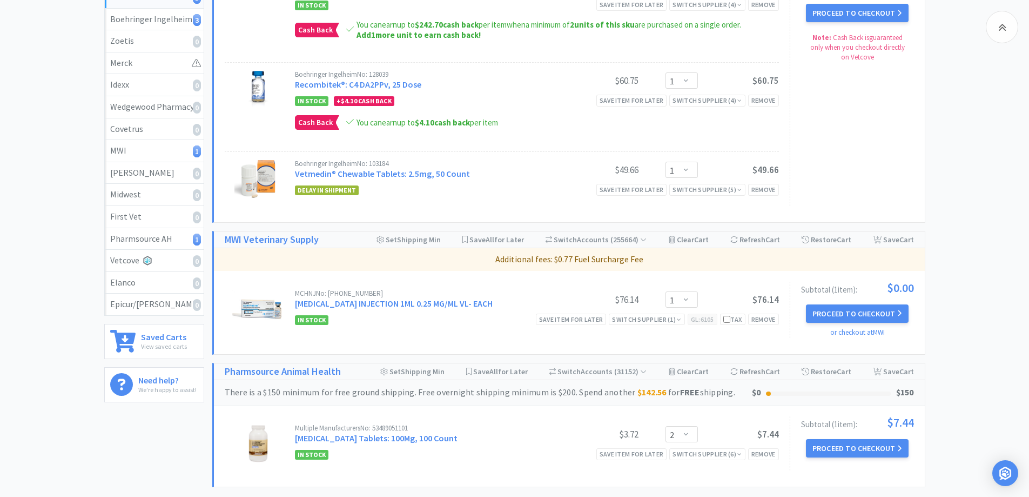
scroll to position [270, 0]
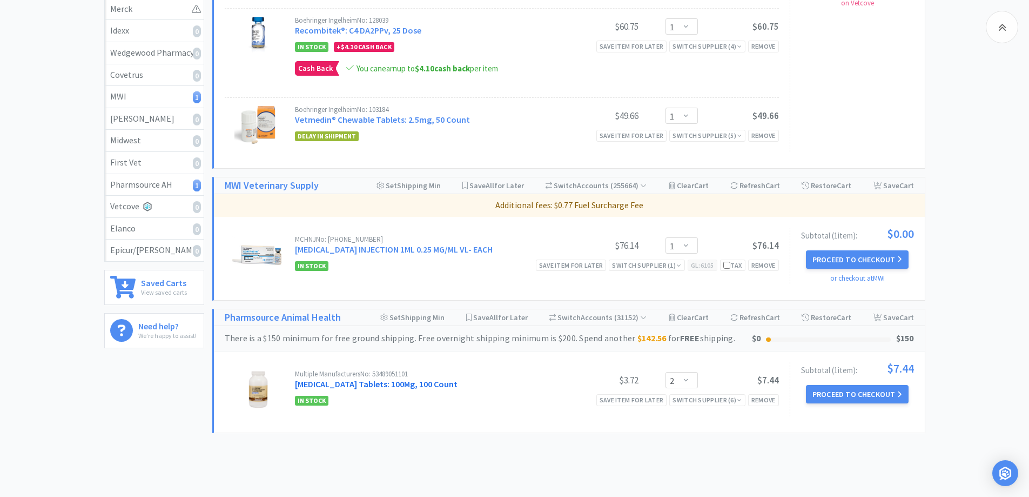
click at [385, 387] on link "Trazodone Tablets: 100Mg, 100 Count" at bounding box center [376, 383] width 163 height 11
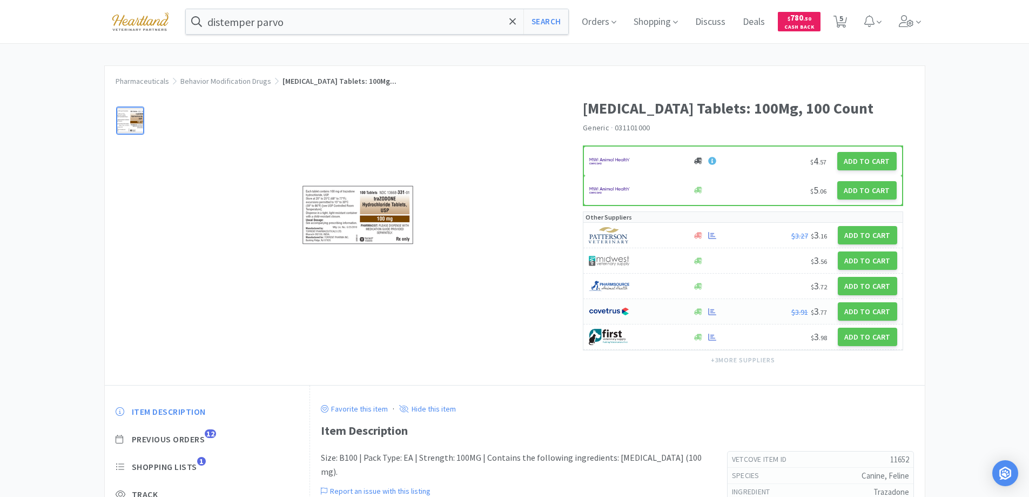
click at [654, 312] on div at bounding box center [635, 311] width 92 height 18
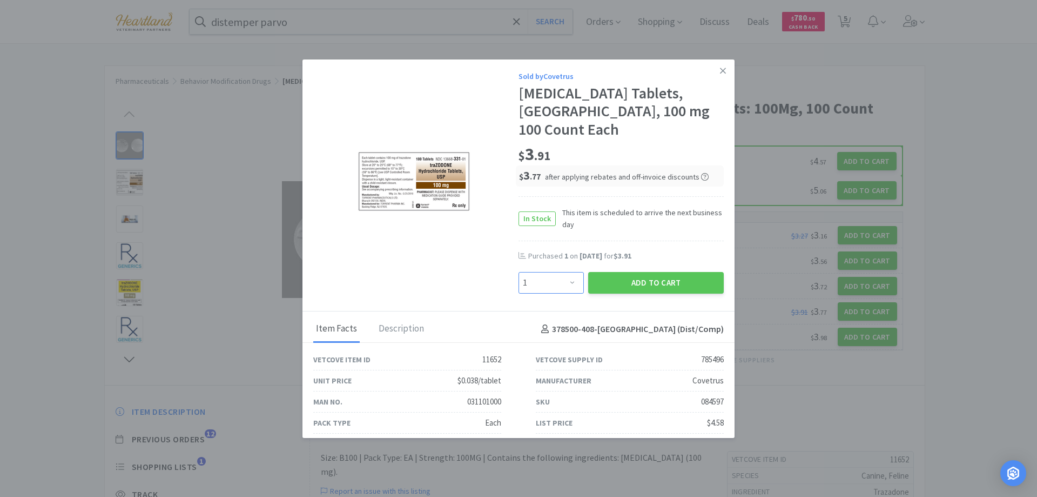
click at [569, 280] on select "Enter Quantity 1 2 3 4 5 6 7 8 9 10 11 12 13 14 15 16 17 18 19 20 Enter Quantity" at bounding box center [551, 283] width 65 height 22
select select "2"
click at [519, 272] on select "Enter Quantity 1 2 3 4 5 6 7 8 9 10 11 12 13 14 15 16 17 18 19 20 Enter Quantity" at bounding box center [551, 283] width 65 height 22
click at [638, 277] on button "Add to Cart" at bounding box center [656, 283] width 136 height 22
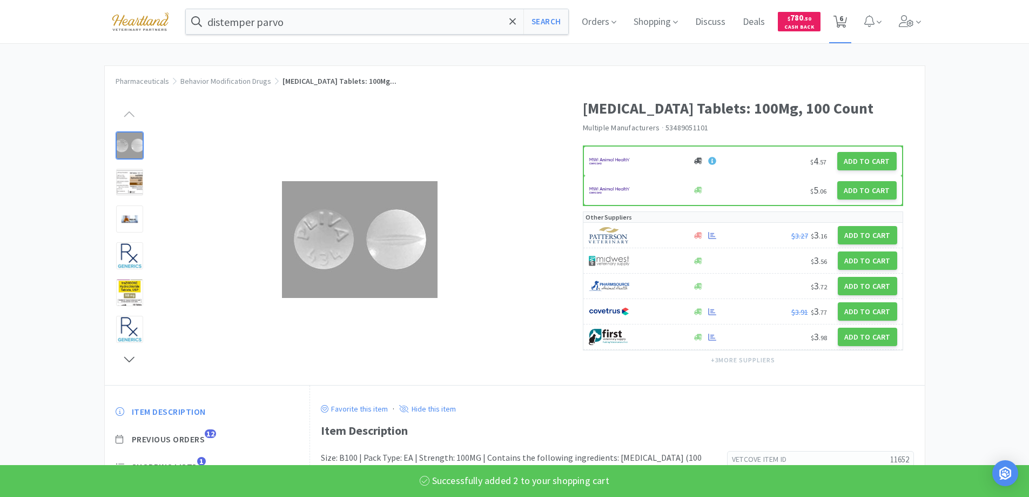
click at [843, 21] on span "6" at bounding box center [842, 18] width 4 height 43
select select "1"
select select "2"
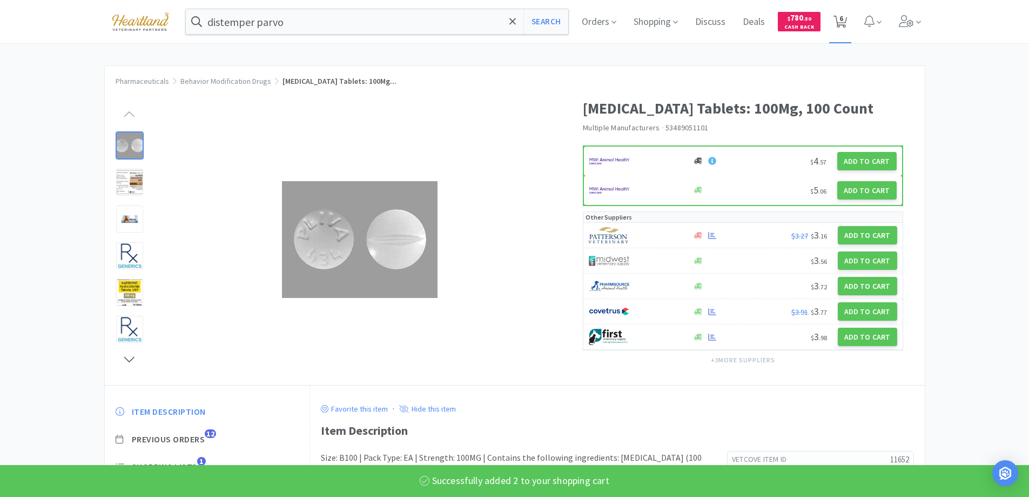
select select "1"
select select "2"
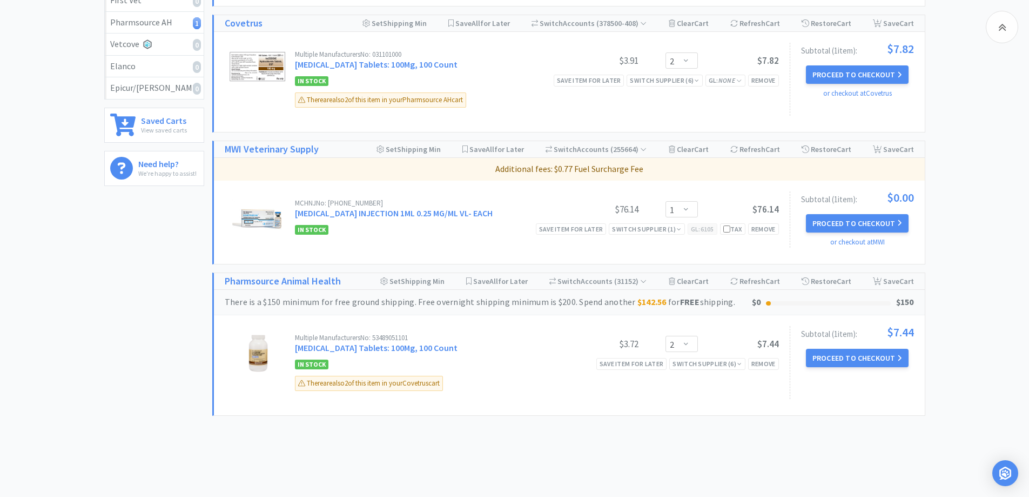
scroll to position [462, 0]
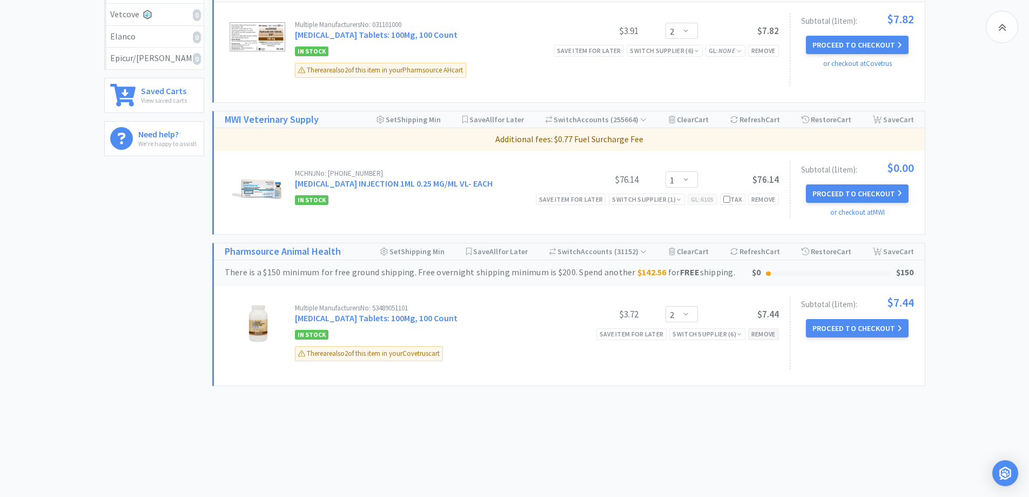
click at [757, 338] on div "Remove" at bounding box center [763, 333] width 31 height 11
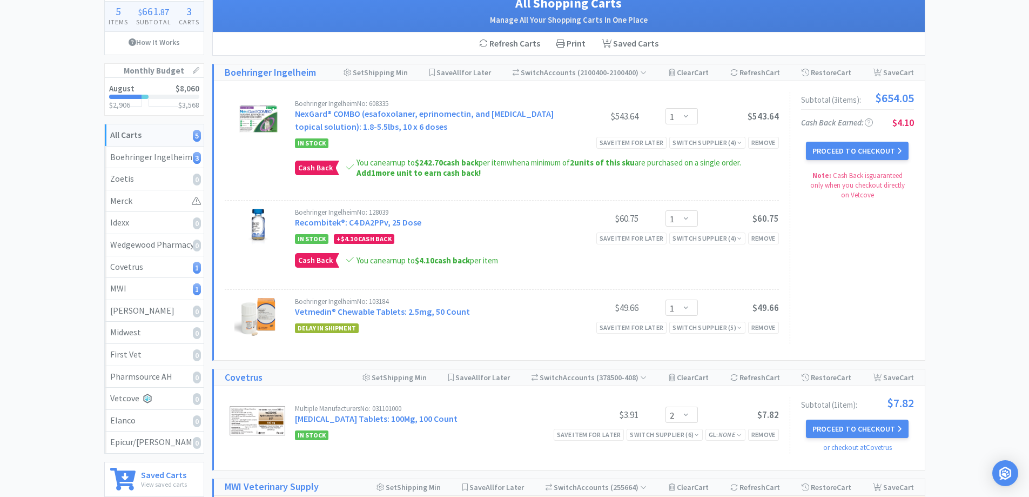
scroll to position [0, 0]
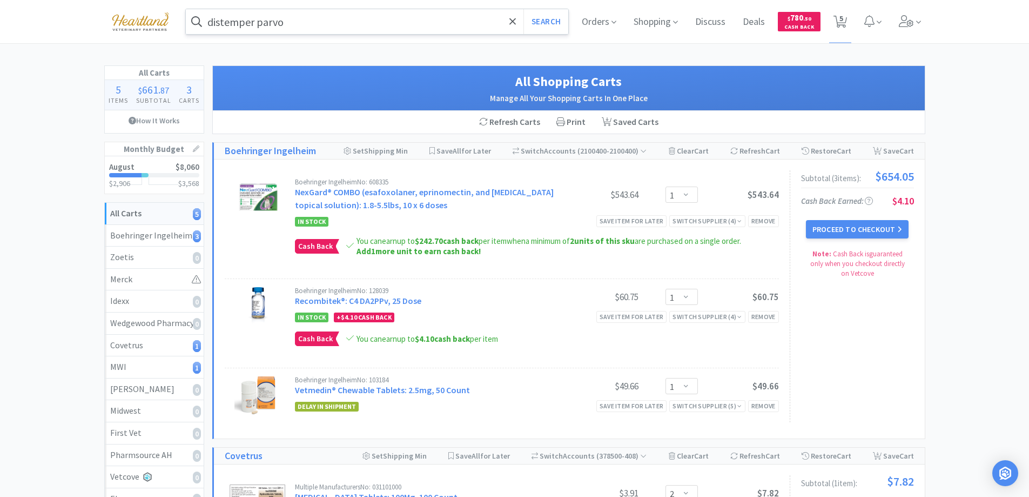
click at [390, 16] on input "distemper parvo" at bounding box center [377, 21] width 383 height 25
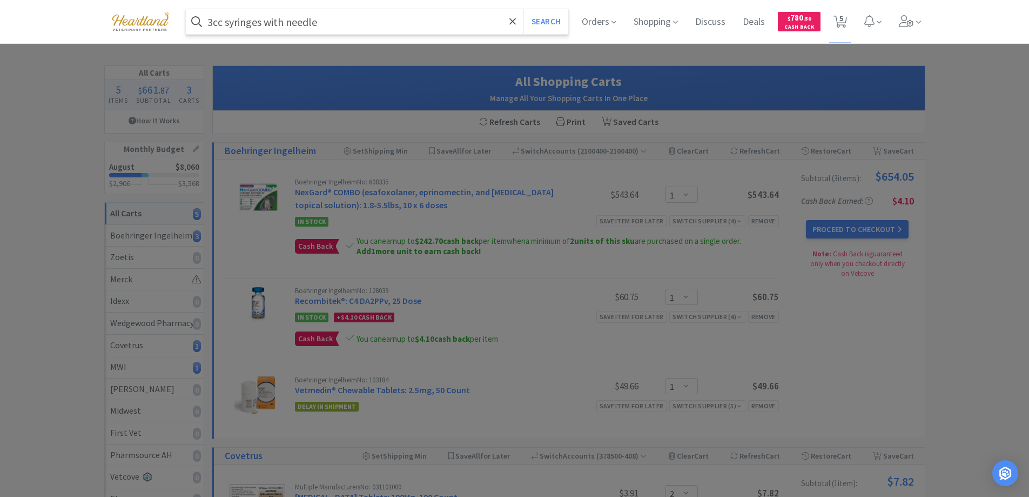
type input "3cc syringes with needle"
click at [524, 9] on button "Search" at bounding box center [546, 21] width 45 height 25
select select "2"
select select "1"
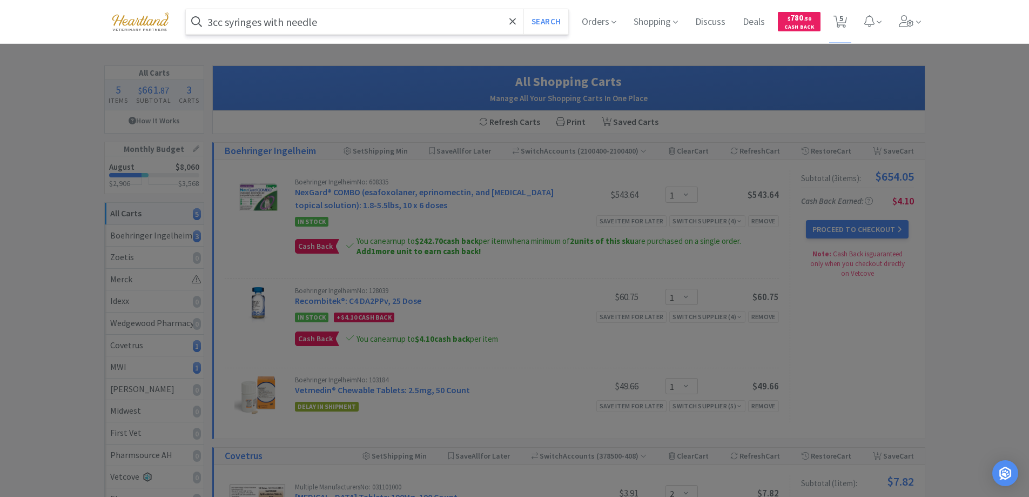
select select "1"
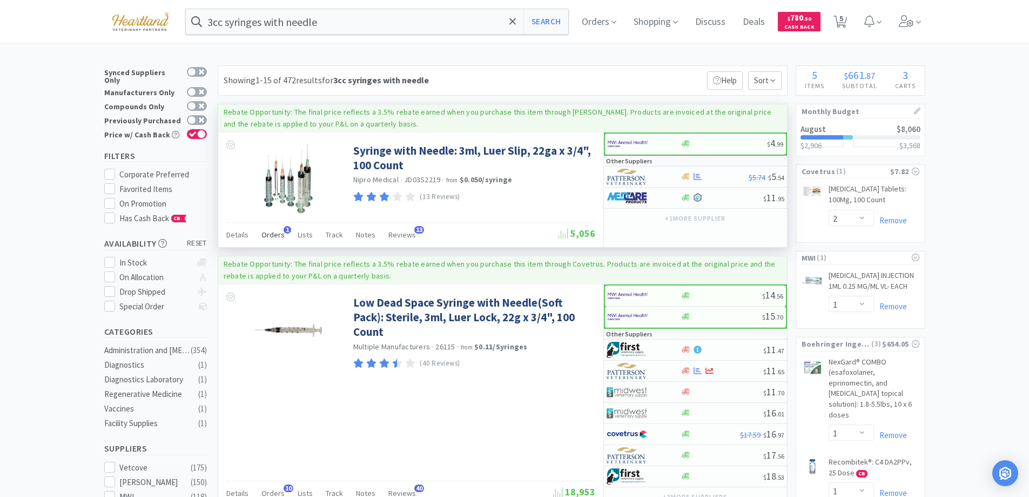
click at [271, 233] on span "Orders" at bounding box center [273, 235] width 23 height 10
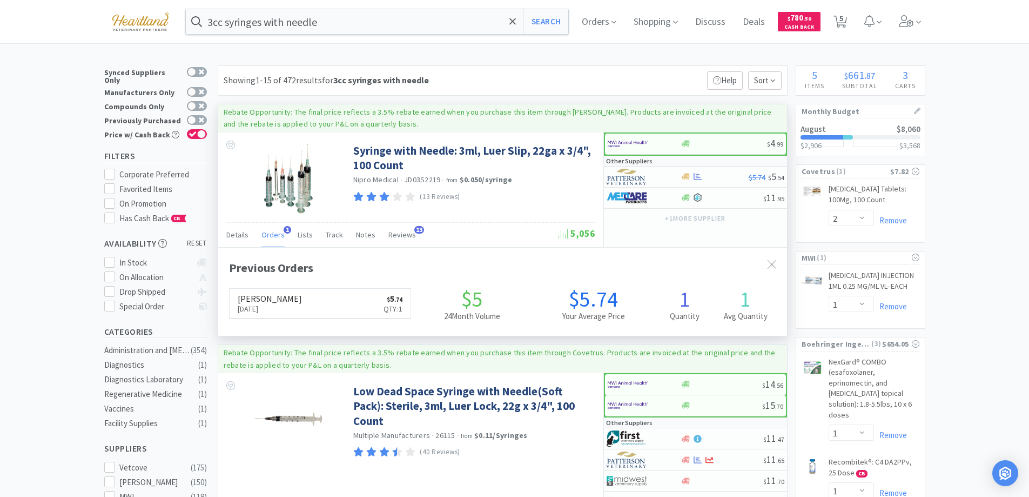
scroll to position [280, 569]
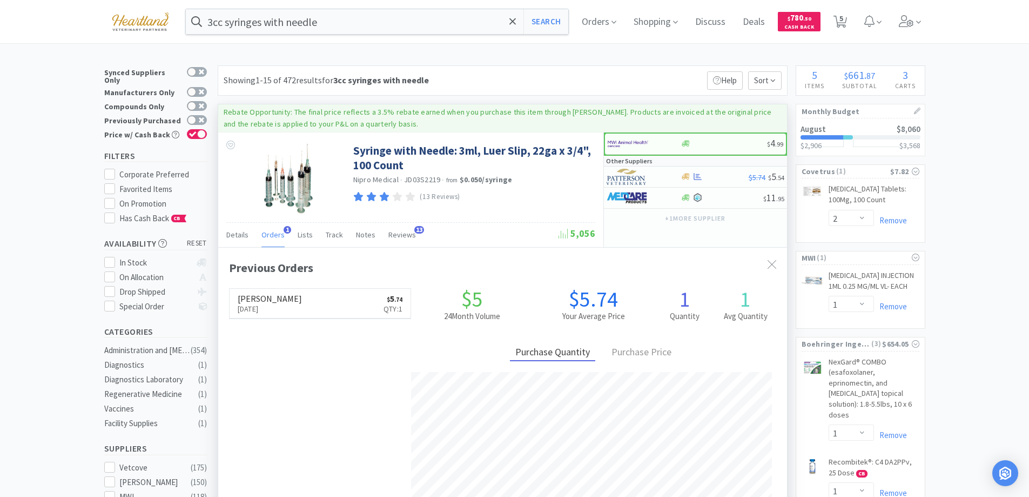
click at [271, 233] on span "Orders" at bounding box center [273, 235] width 23 height 10
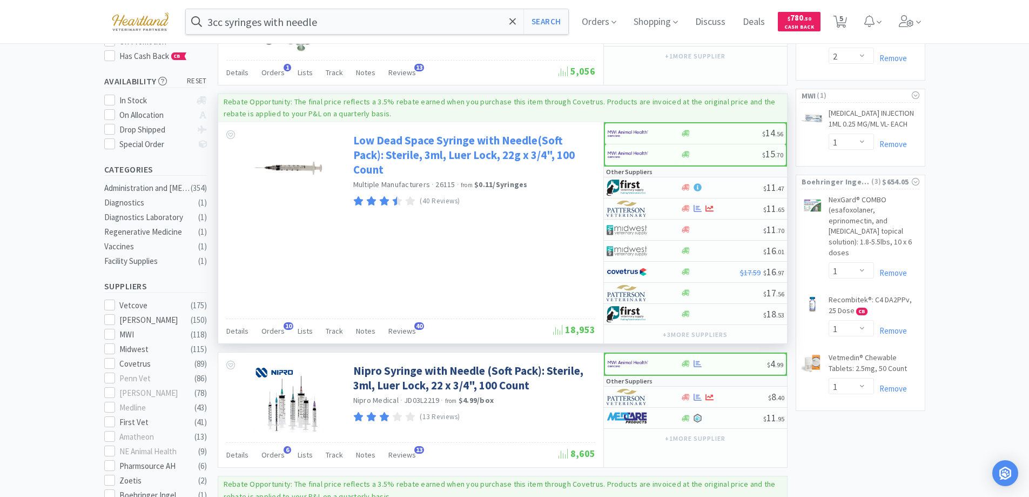
scroll to position [216, 0]
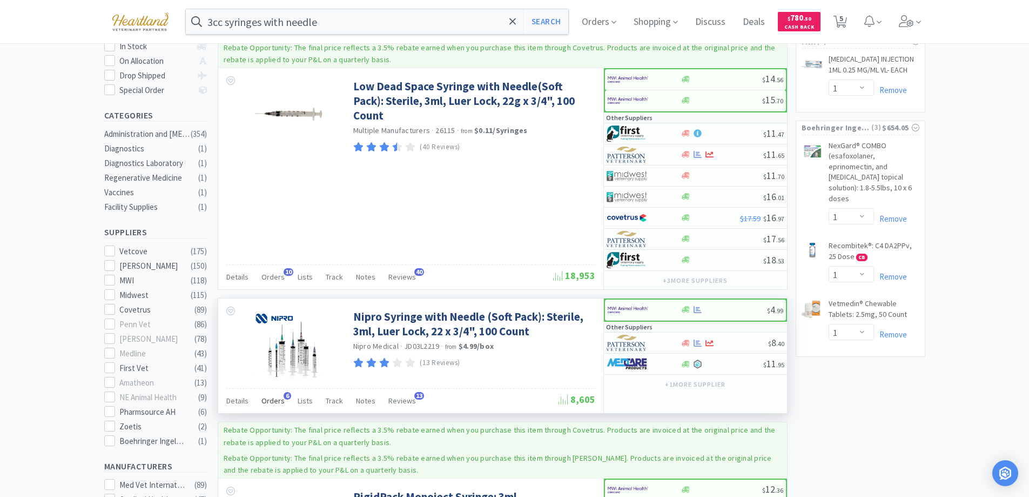
click at [272, 400] on span "Orders" at bounding box center [273, 401] width 23 height 10
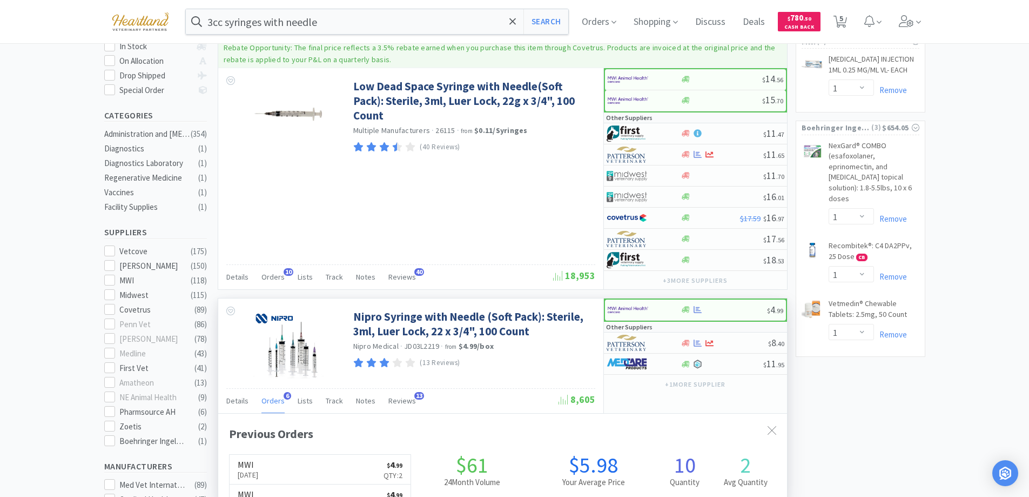
scroll to position [280, 569]
click at [272, 400] on span "Orders" at bounding box center [273, 401] width 23 height 10
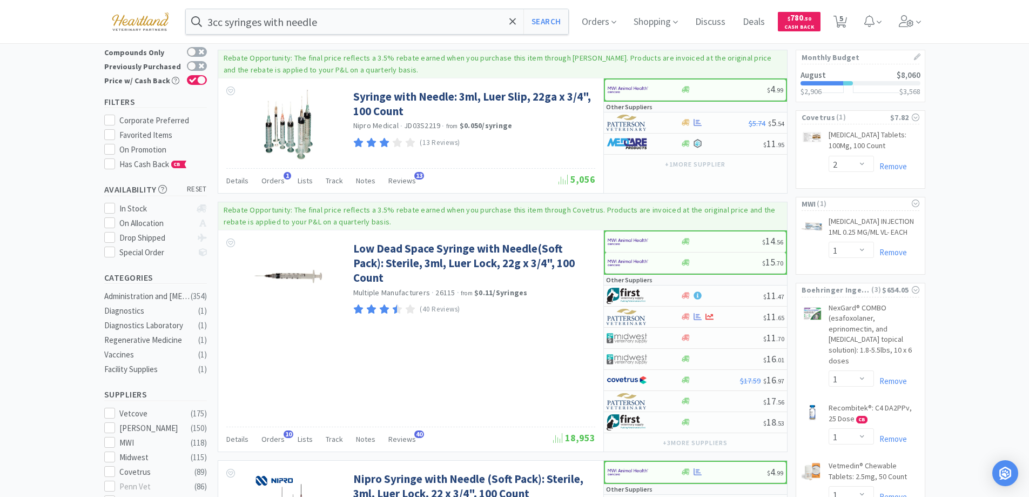
scroll to position [162, 0]
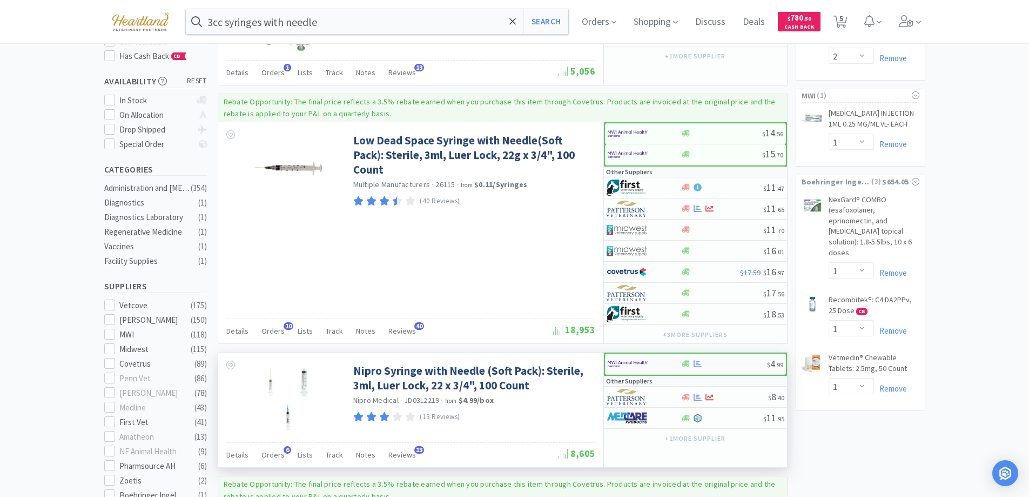
click at [661, 359] on div at bounding box center [637, 363] width 59 height 18
select select "1"
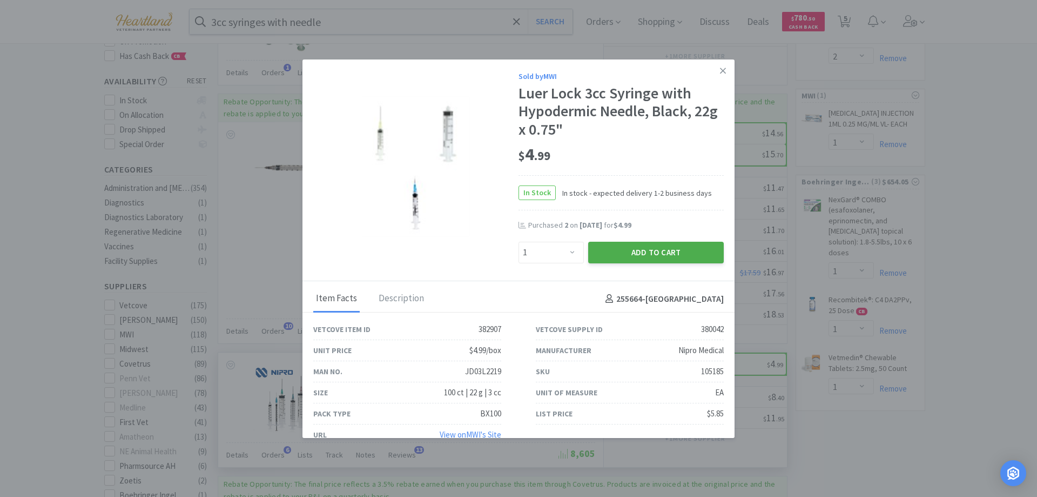
click at [658, 246] on button "Add to Cart" at bounding box center [656, 253] width 136 height 22
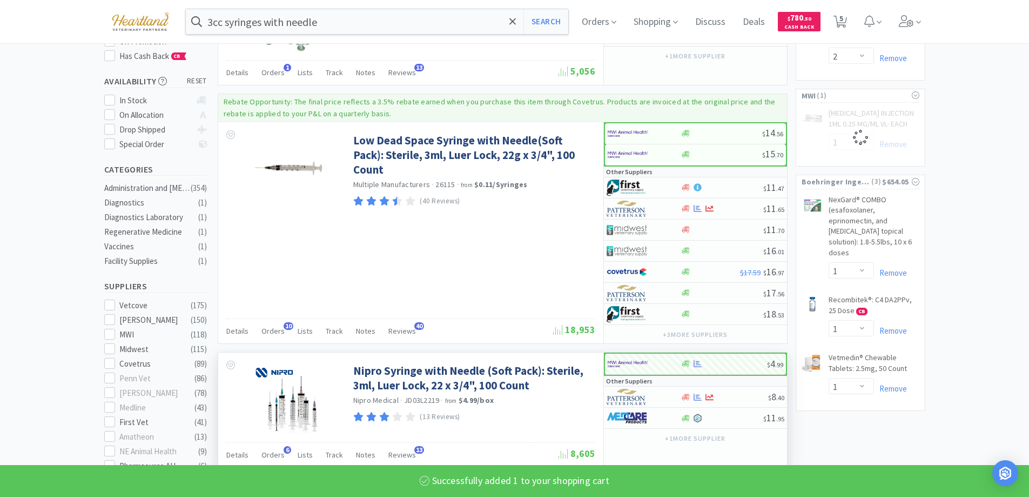
select select "1"
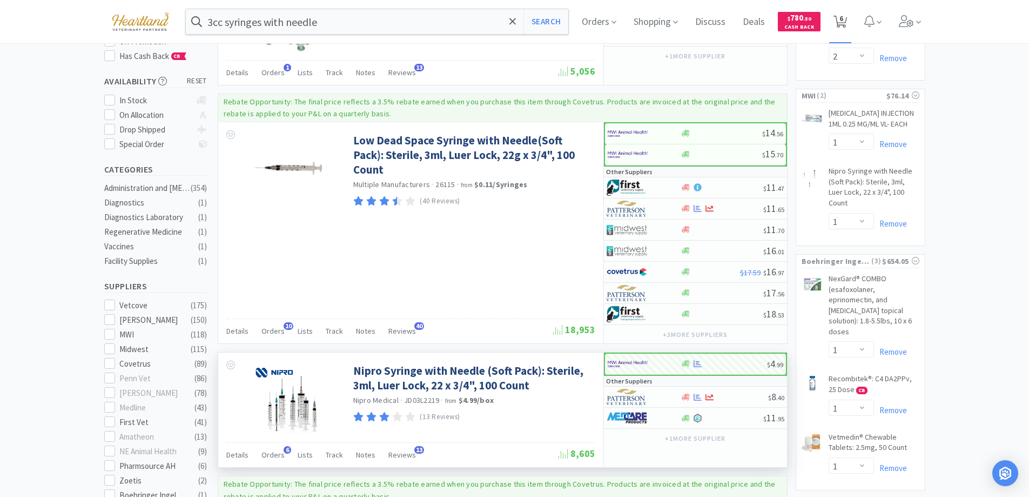
click at [843, 21] on span "6" at bounding box center [842, 18] width 4 height 43
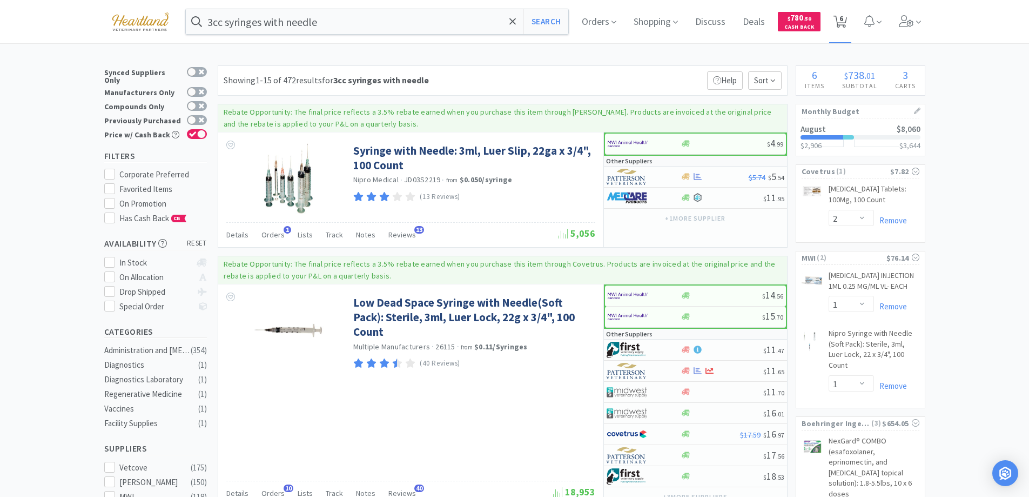
select select "1"
select select "2"
select select "1"
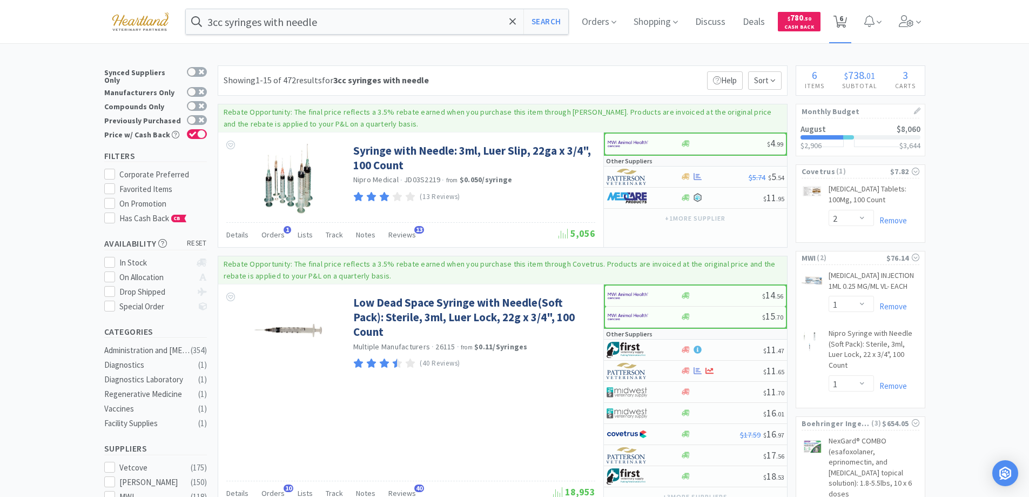
select select "1"
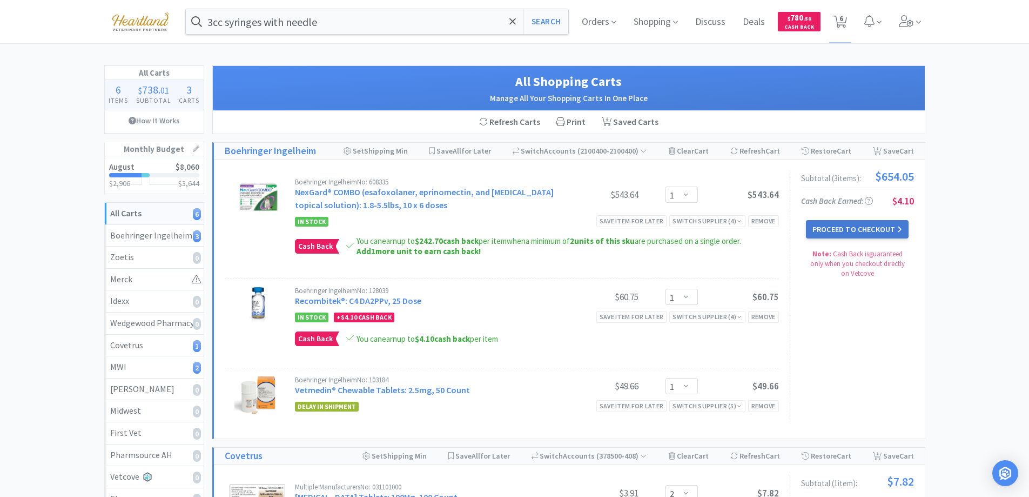
click at [860, 225] on button "Proceed to Checkout" at bounding box center [857, 229] width 103 height 18
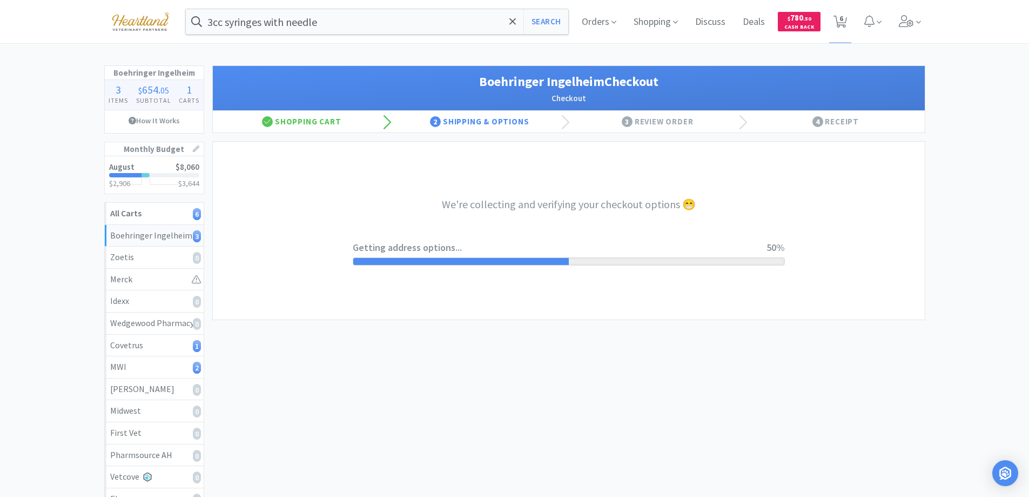
select select "invoice"
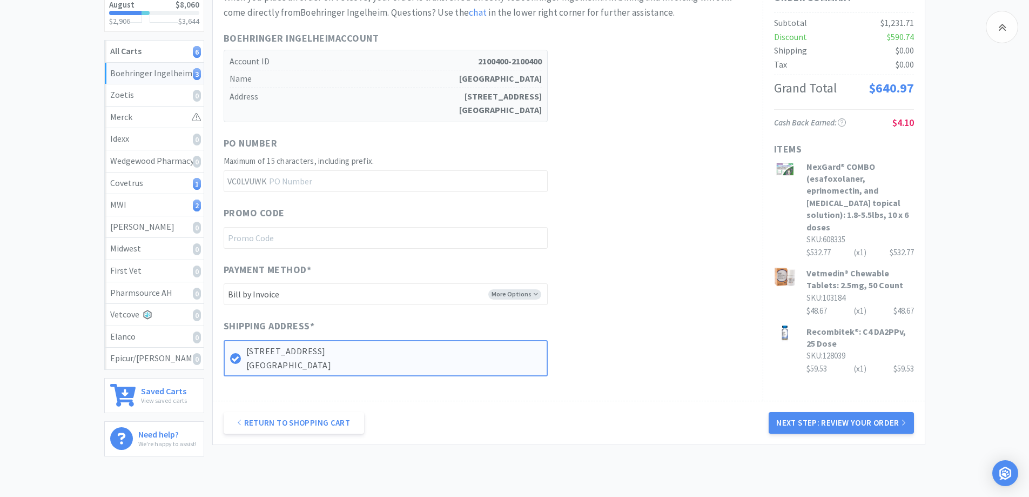
scroll to position [222, 0]
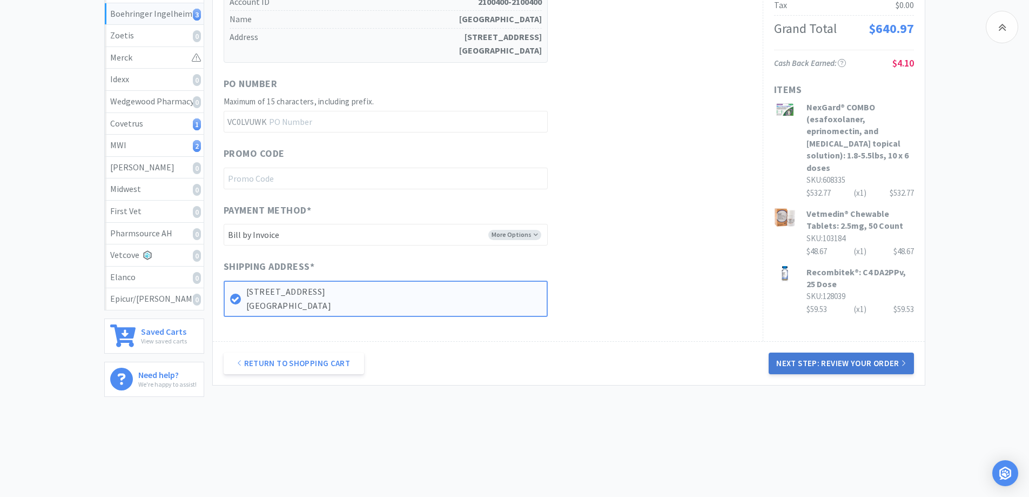
click at [825, 356] on button "Next Step: Review Your Order" at bounding box center [841, 363] width 145 height 22
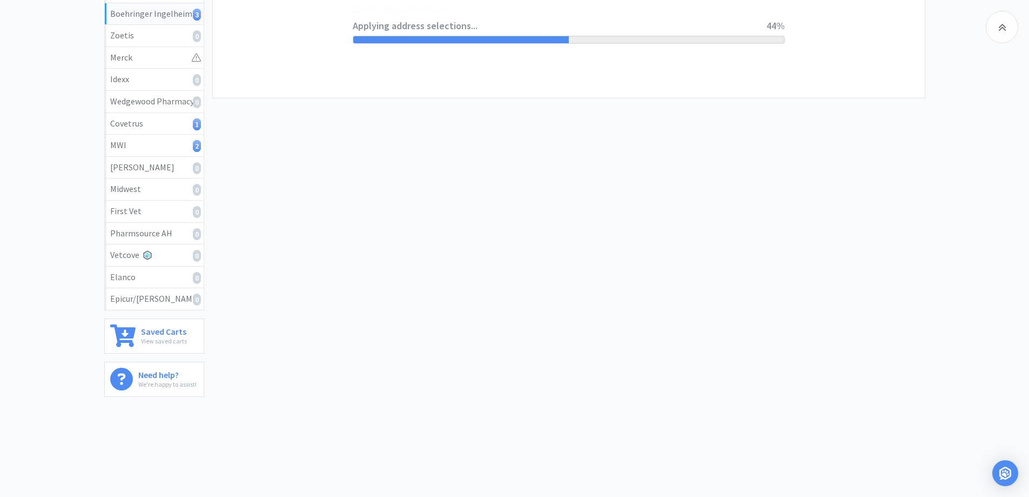
scroll to position [0, 0]
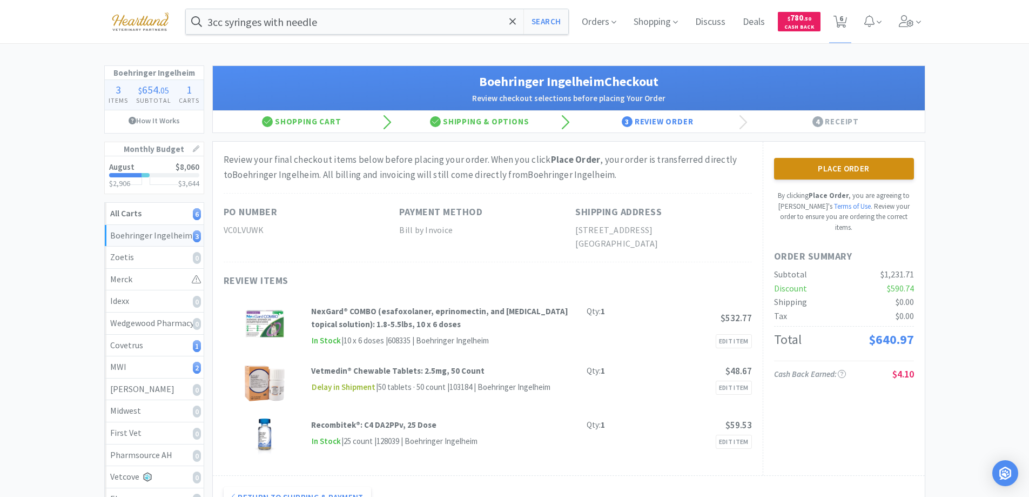
click at [852, 173] on button "Place Order" at bounding box center [844, 169] width 140 height 22
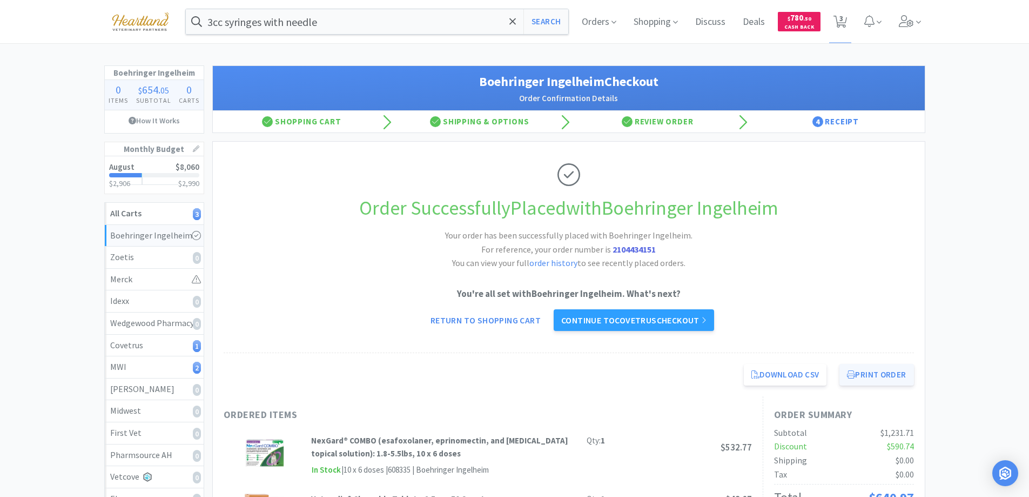
click at [882, 381] on button "Print Order" at bounding box center [877, 375] width 74 height 22
click at [663, 324] on link "Continue to Covetrus checkout" at bounding box center [634, 320] width 160 height 22
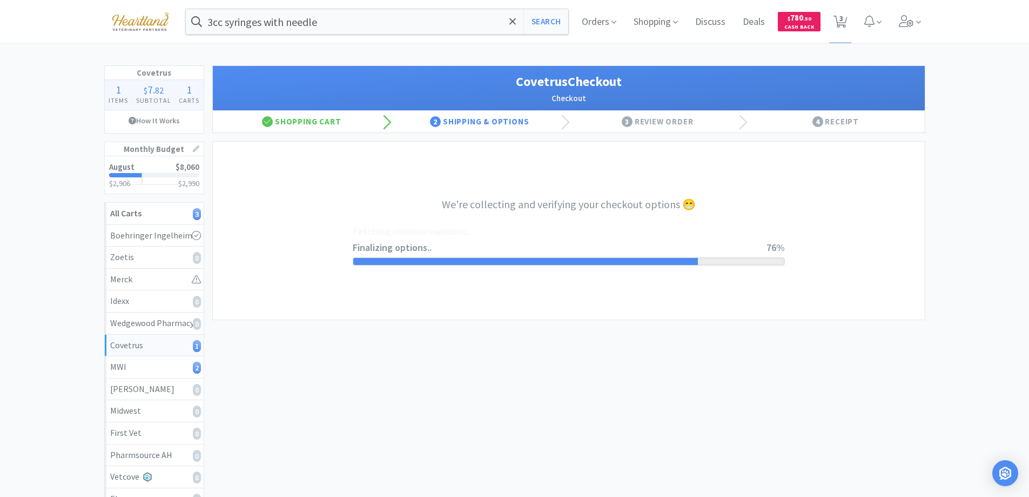
select select "ACCOUNT"
select select "cvt-standard-net"
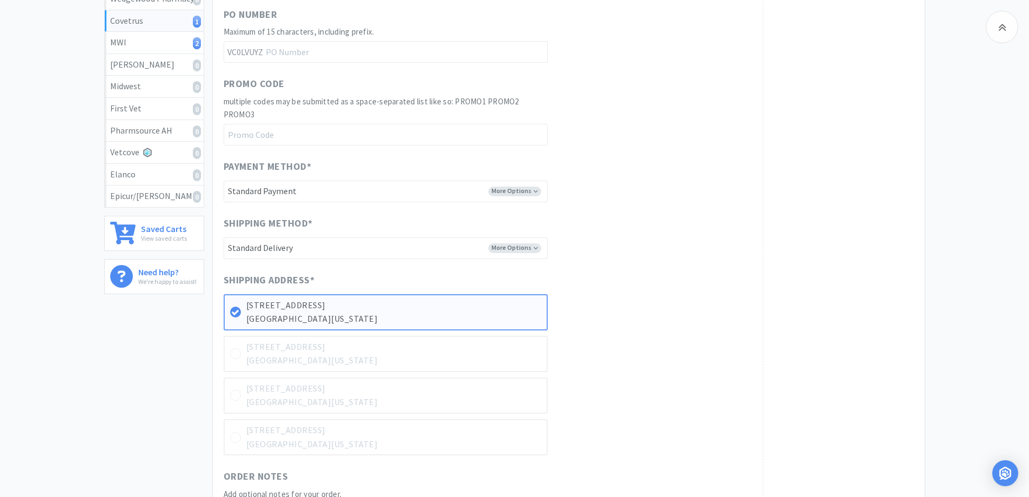
scroll to position [532, 0]
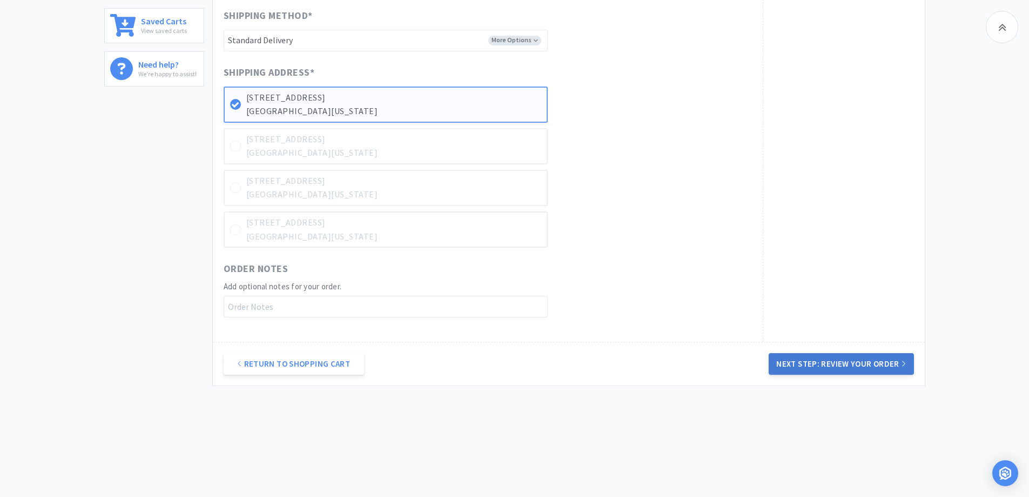
click at [849, 363] on button "Next Step: Review Your Order" at bounding box center [841, 364] width 145 height 22
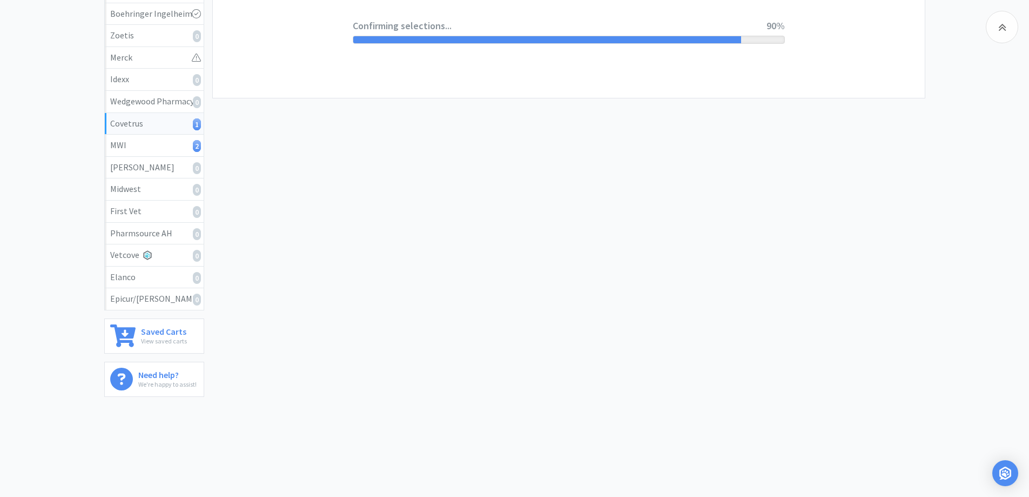
scroll to position [0, 0]
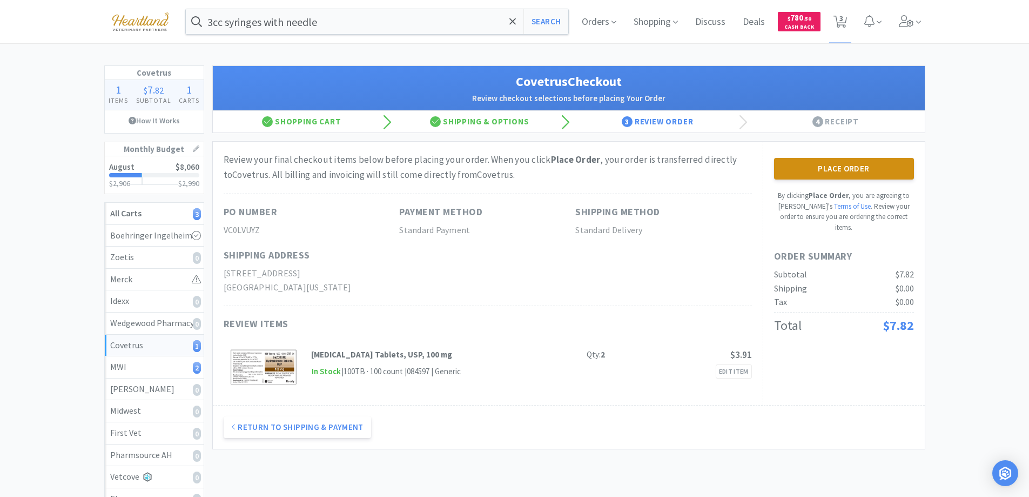
click at [857, 165] on button "Place Order" at bounding box center [844, 169] width 140 height 22
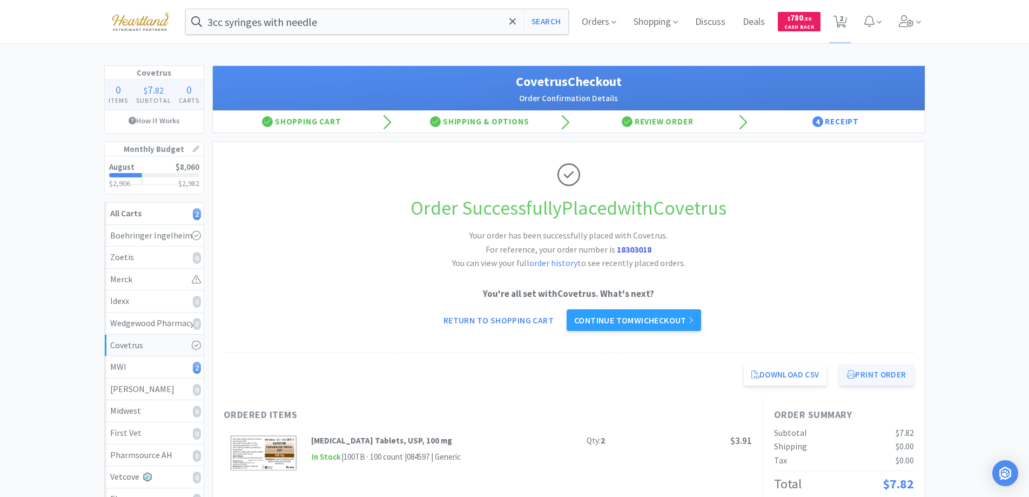
click at [875, 380] on button "Print Order" at bounding box center [877, 375] width 74 height 22
click at [621, 320] on link "Continue to MWI checkout" at bounding box center [634, 320] width 135 height 22
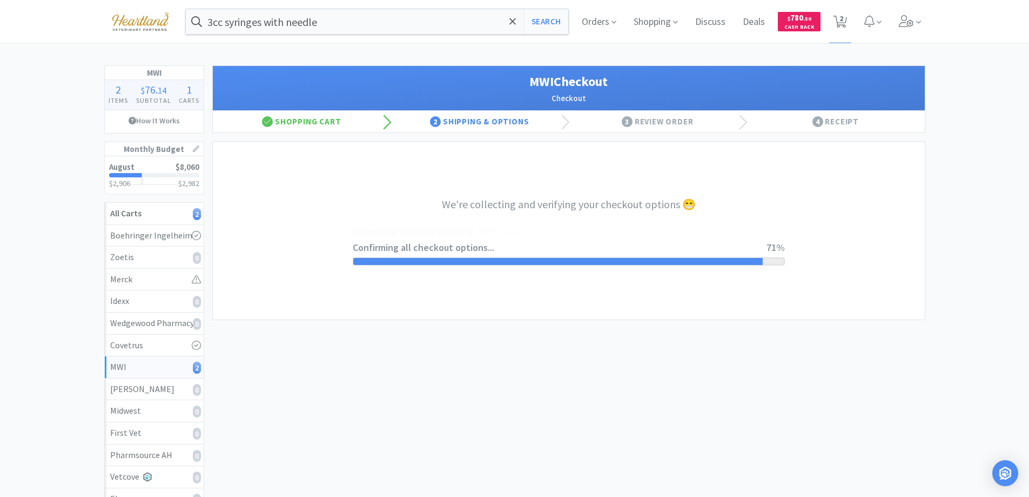
select select "STD_"
select select "FX9"
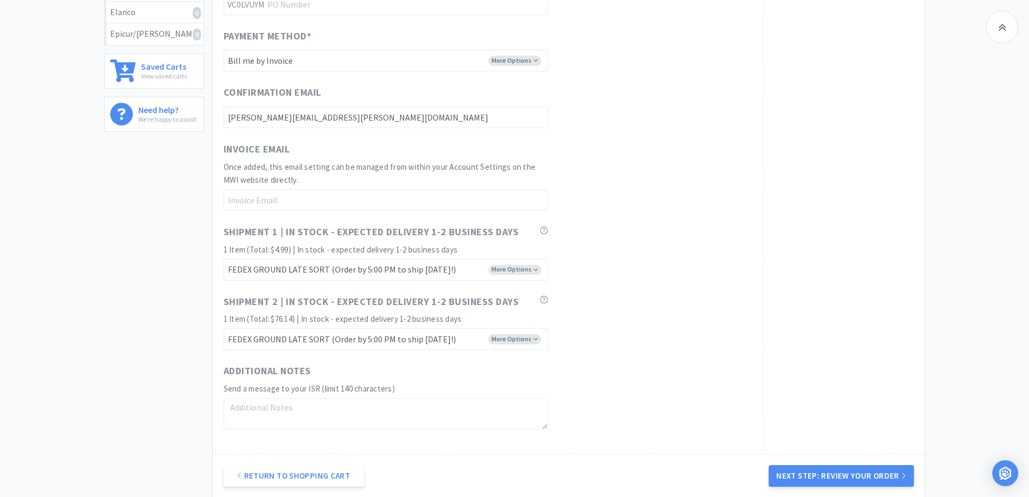
scroll to position [594, 0]
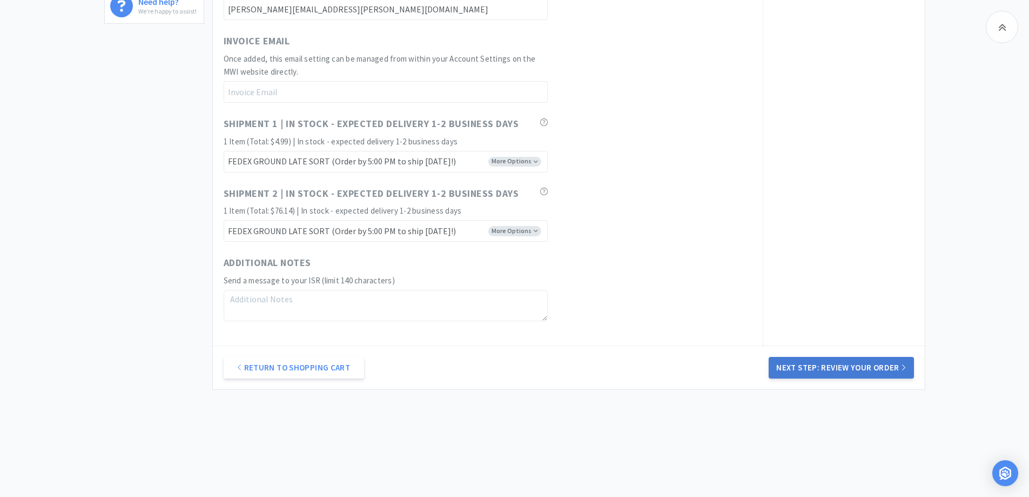
click at [840, 367] on button "Next Step: Review Your Order" at bounding box center [841, 368] width 145 height 22
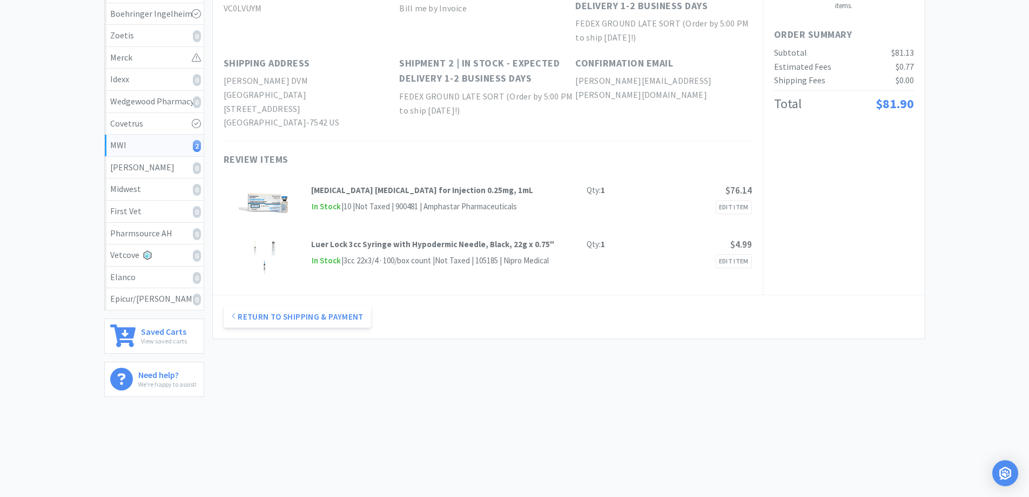
scroll to position [0, 0]
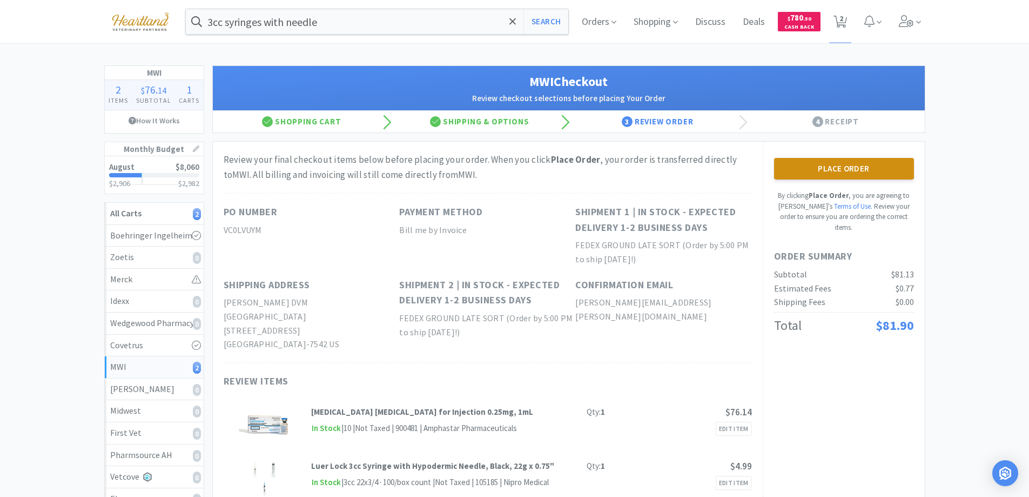
click at [854, 168] on button "Place Order" at bounding box center [844, 169] width 140 height 22
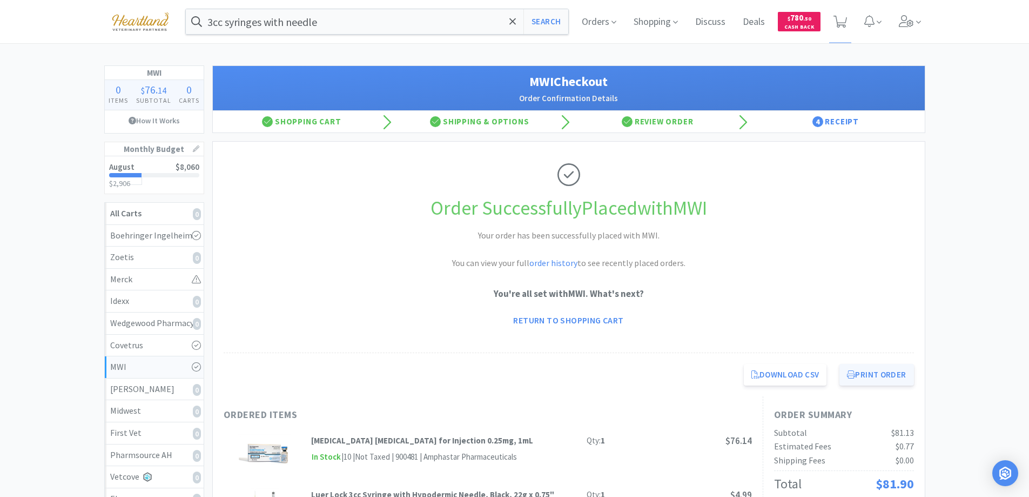
click at [870, 378] on button "Print Order" at bounding box center [877, 375] width 74 height 22
click at [582, 317] on link "Return to Shopping Cart" at bounding box center [568, 320] width 125 height 22
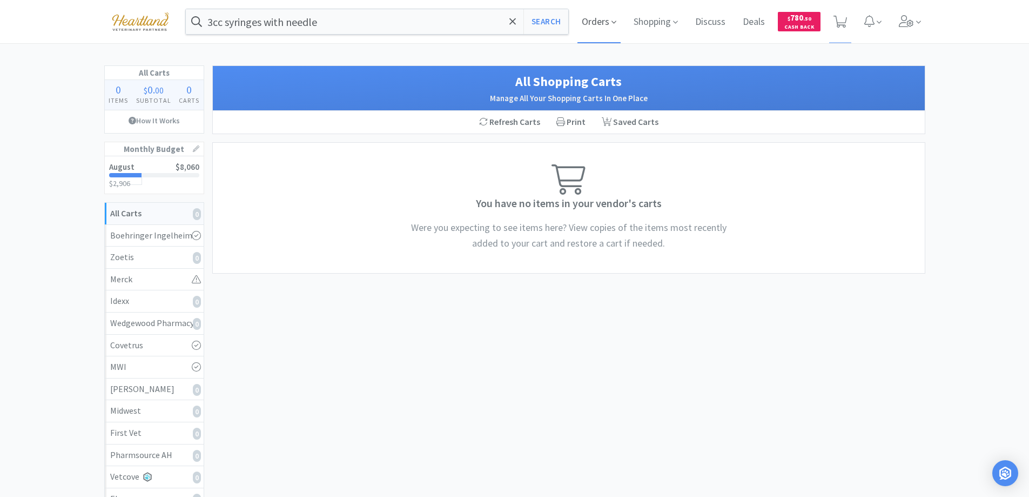
click at [611, 28] on span "Orders" at bounding box center [599, 21] width 43 height 43
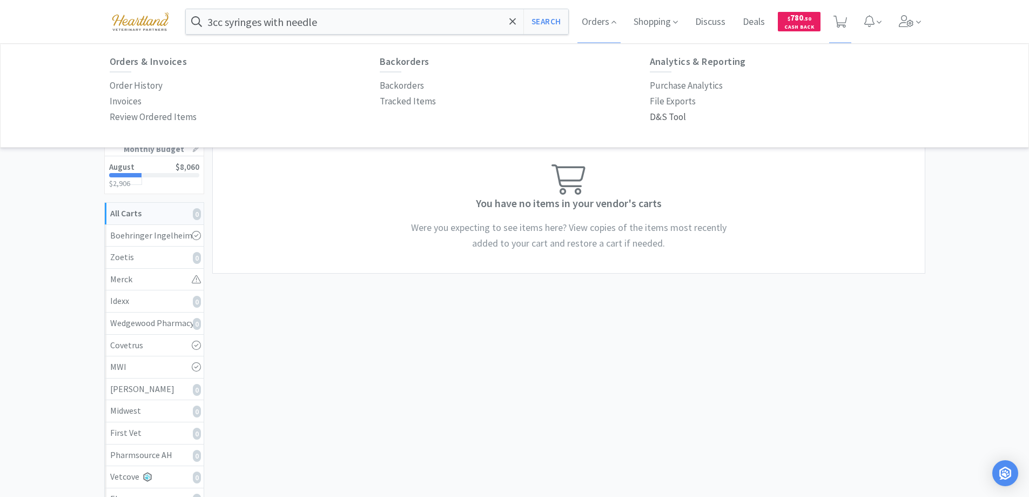
click at [659, 115] on p "D&S Tool" at bounding box center [668, 117] width 36 height 15
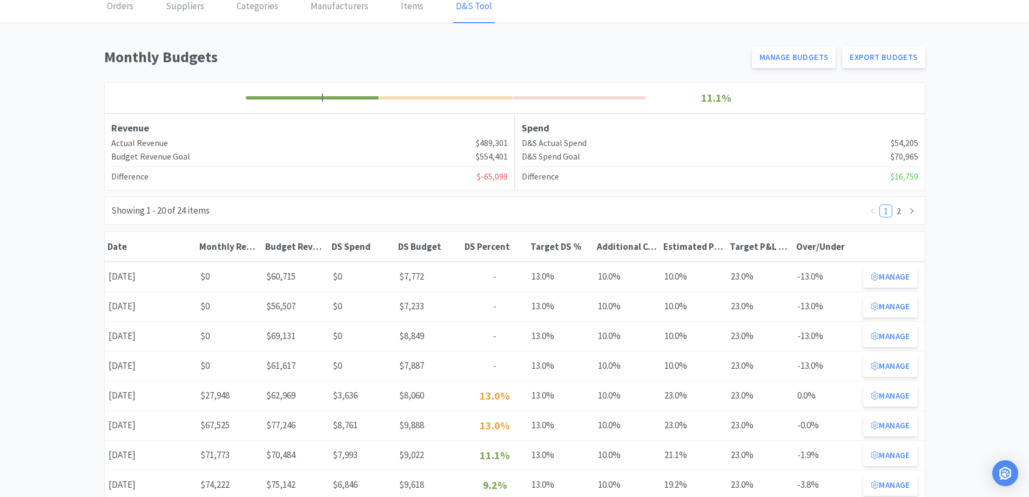
scroll to position [108, 0]
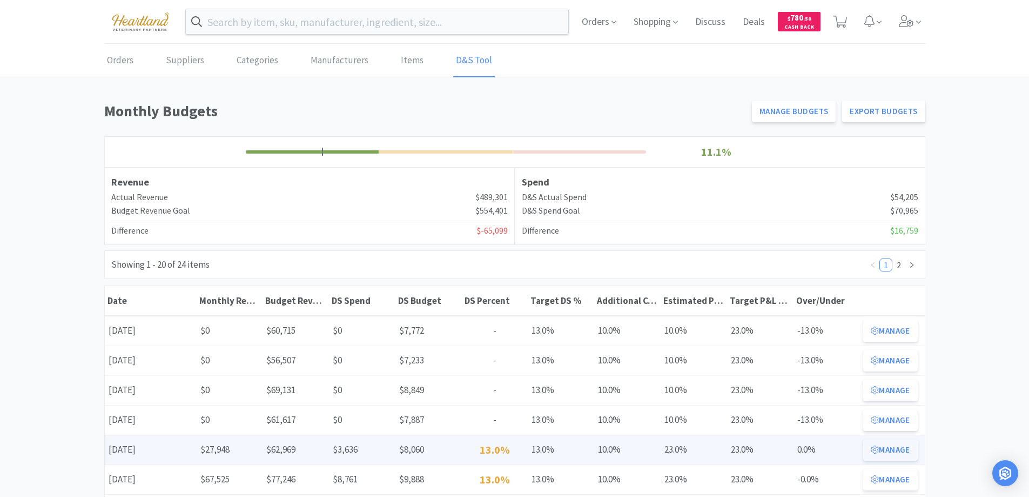
click at [901, 447] on button "Manage" at bounding box center [890, 450] width 54 height 22
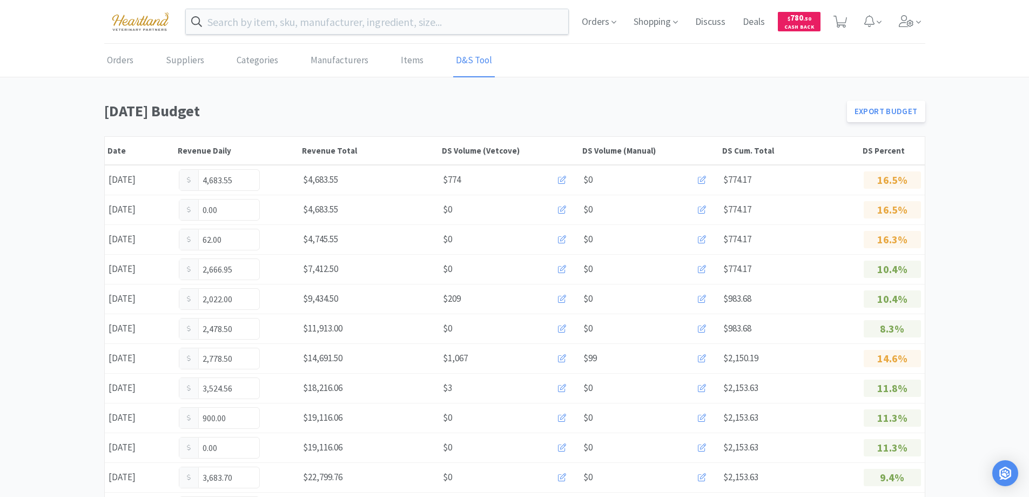
scroll to position [216, 0]
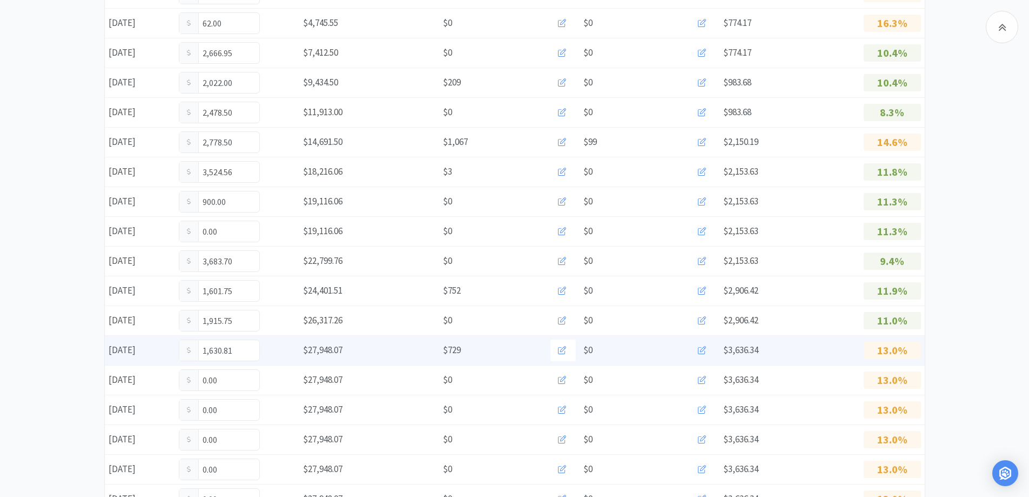
click at [701, 352] on icon at bounding box center [702, 350] width 8 height 8
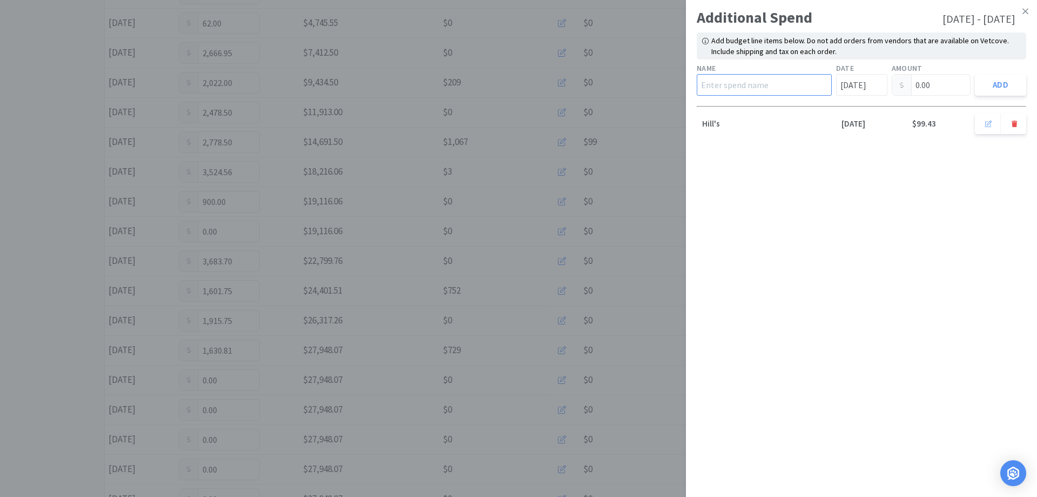
click at [759, 84] on input "text" at bounding box center [764, 85] width 135 height 22
type input "Hill's"
click at [933, 83] on input "0.00" at bounding box center [932, 85] width 78 height 21
type input "0"
type input "66.74"
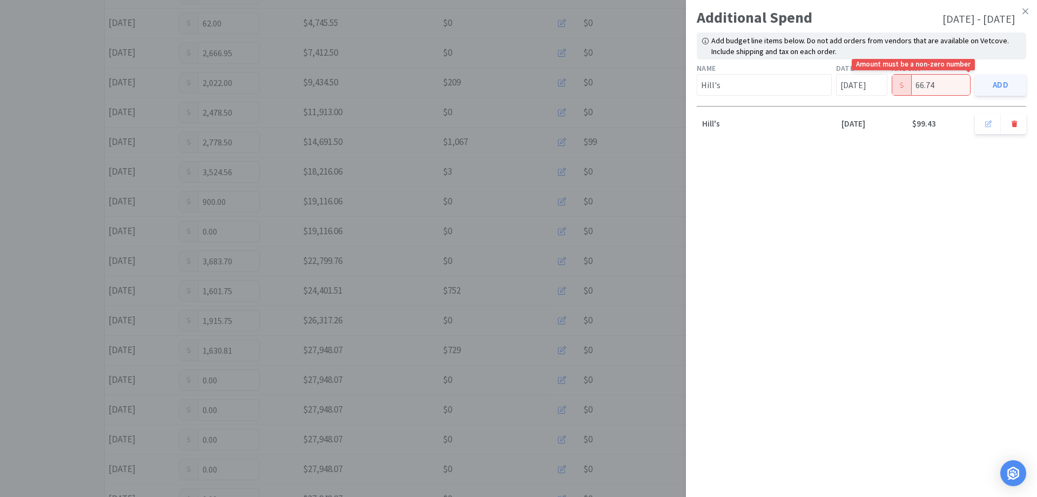
click at [1001, 79] on button "Add" at bounding box center [1000, 85] width 51 height 22
type input "[DATE]"
type input "0.00"
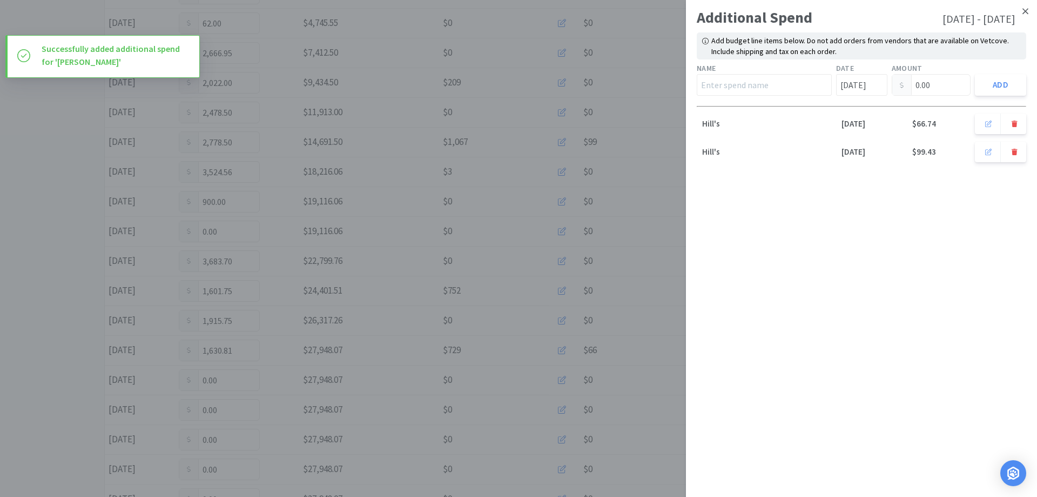
click at [1029, 11] on link at bounding box center [1025, 11] width 19 height 23
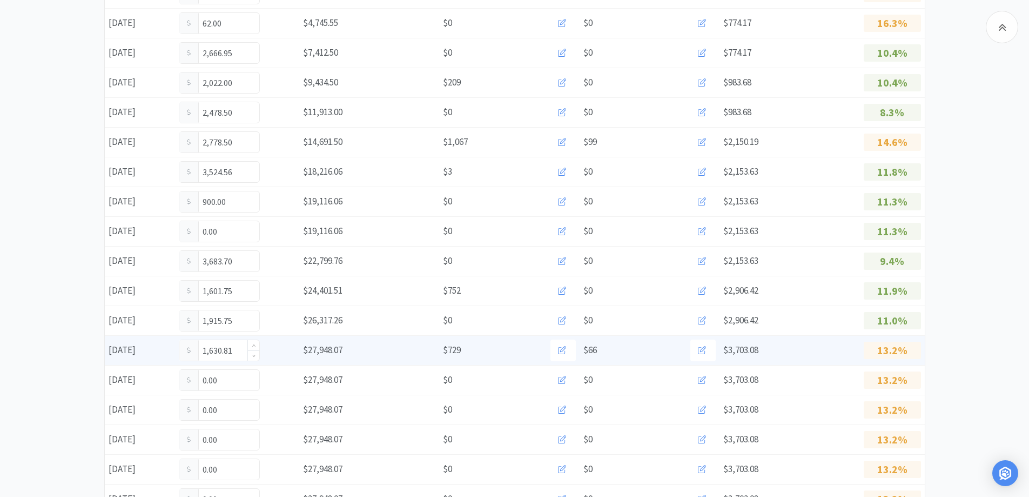
click at [238, 360] on input "1,630.81" at bounding box center [219, 350] width 80 height 21
type input "1"
type input "1,914.81"
